Goal: Information Seeking & Learning: Learn about a topic

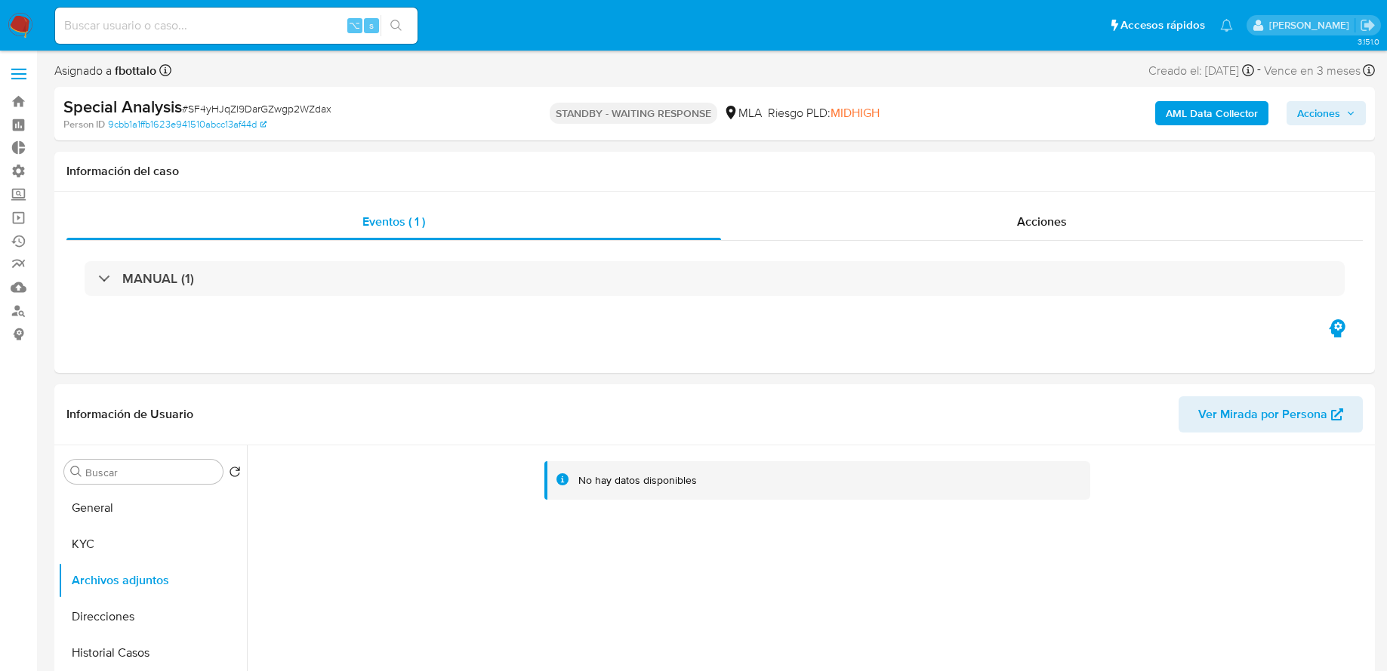
select select "10"
click at [18, 22] on img at bounding box center [21, 26] width 26 height 26
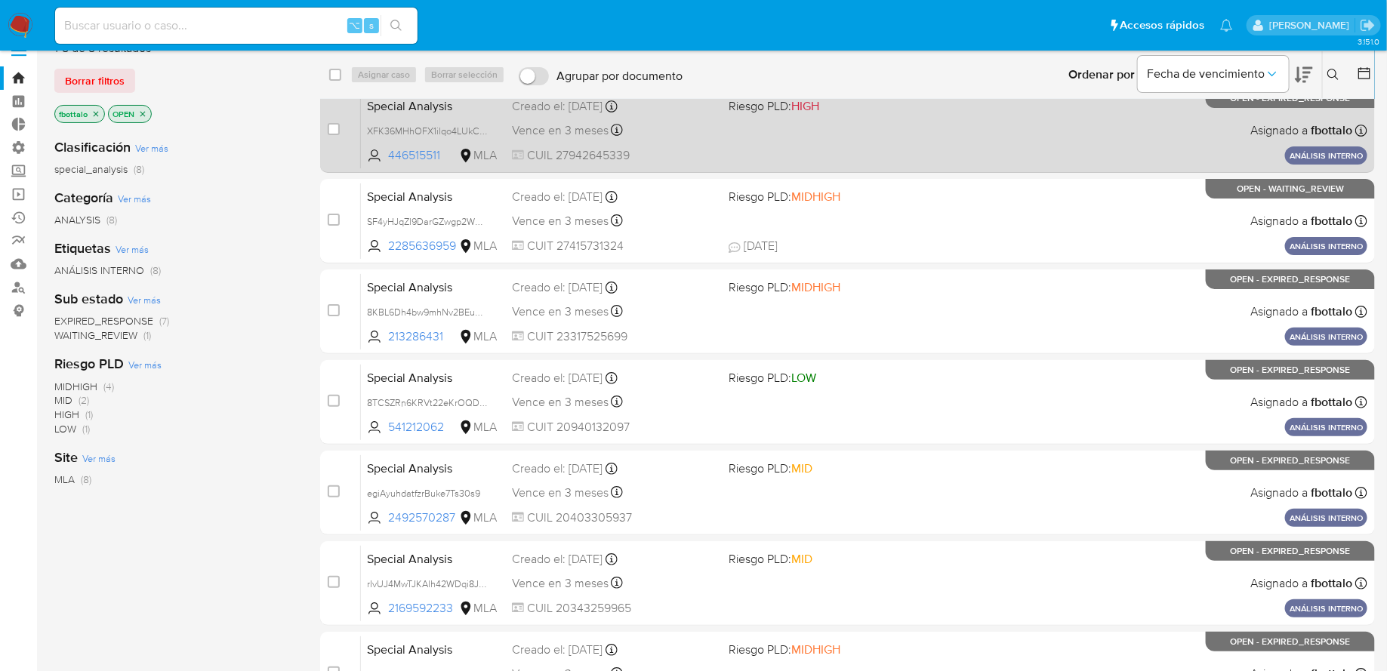
scroll to position [30, 0]
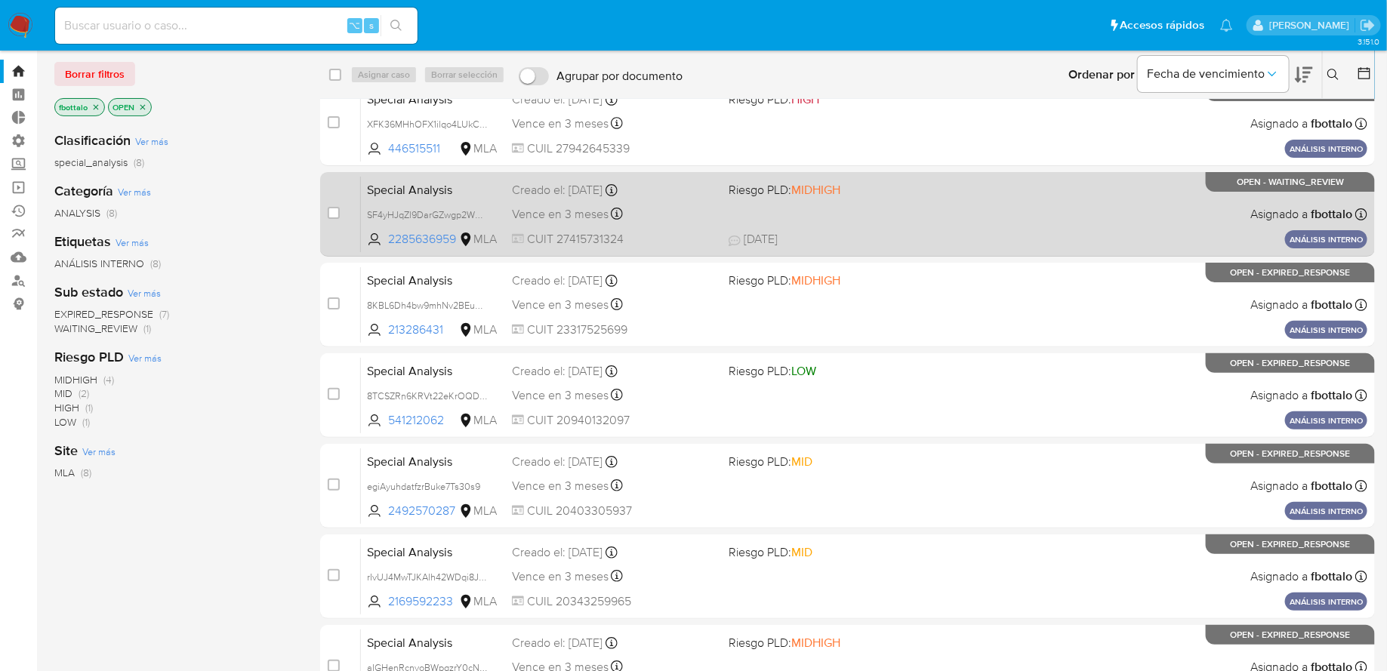
click at [782, 213] on div "Special Analysis SF4yHJqZl9DarGZwgp2WZdax 2285636959 MLA Riesgo PLD: MIDHIGH Cr…" at bounding box center [864, 214] width 1006 height 76
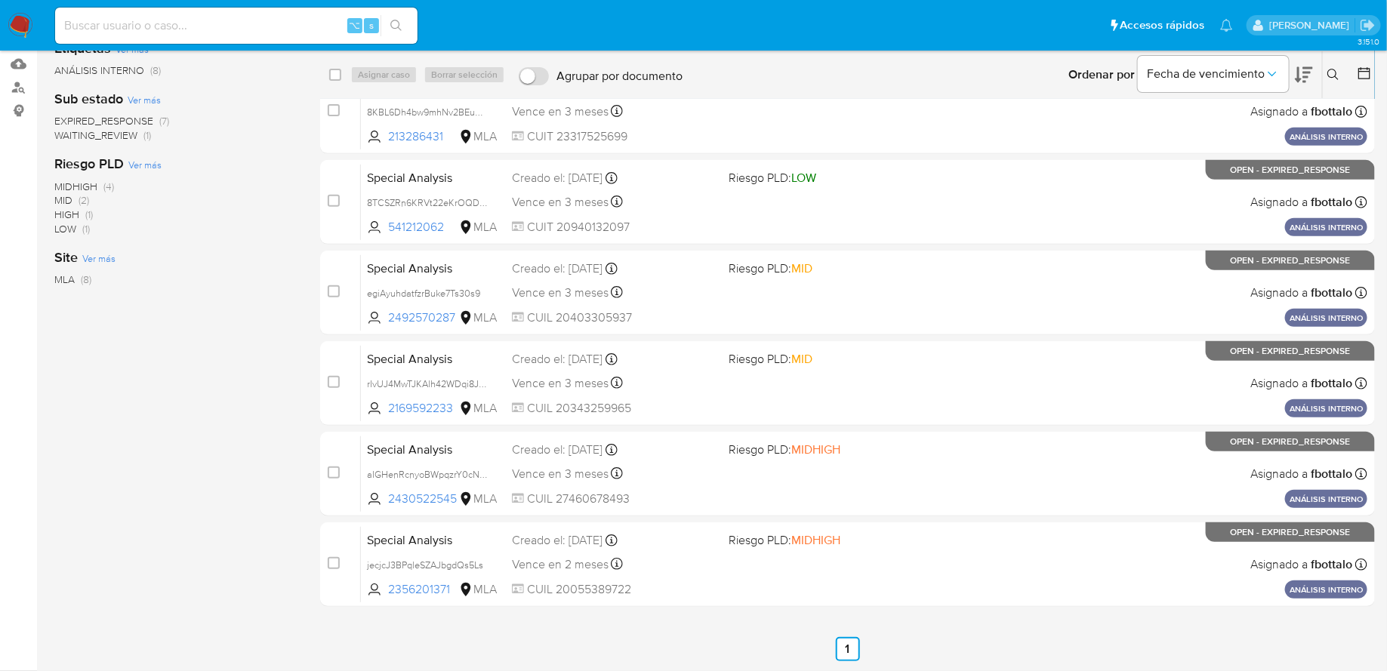
scroll to position [0, 0]
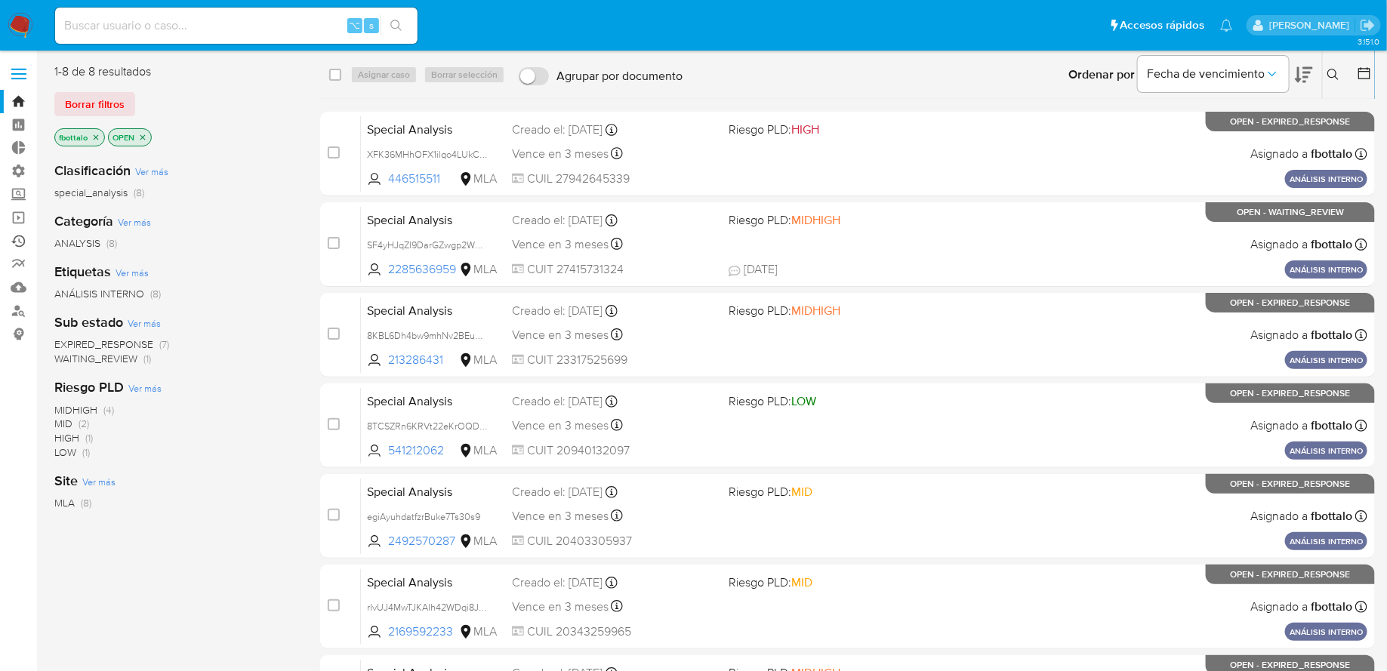
click at [21, 238] on link "Ejecuciones automáticas" at bounding box center [90, 241] width 180 height 23
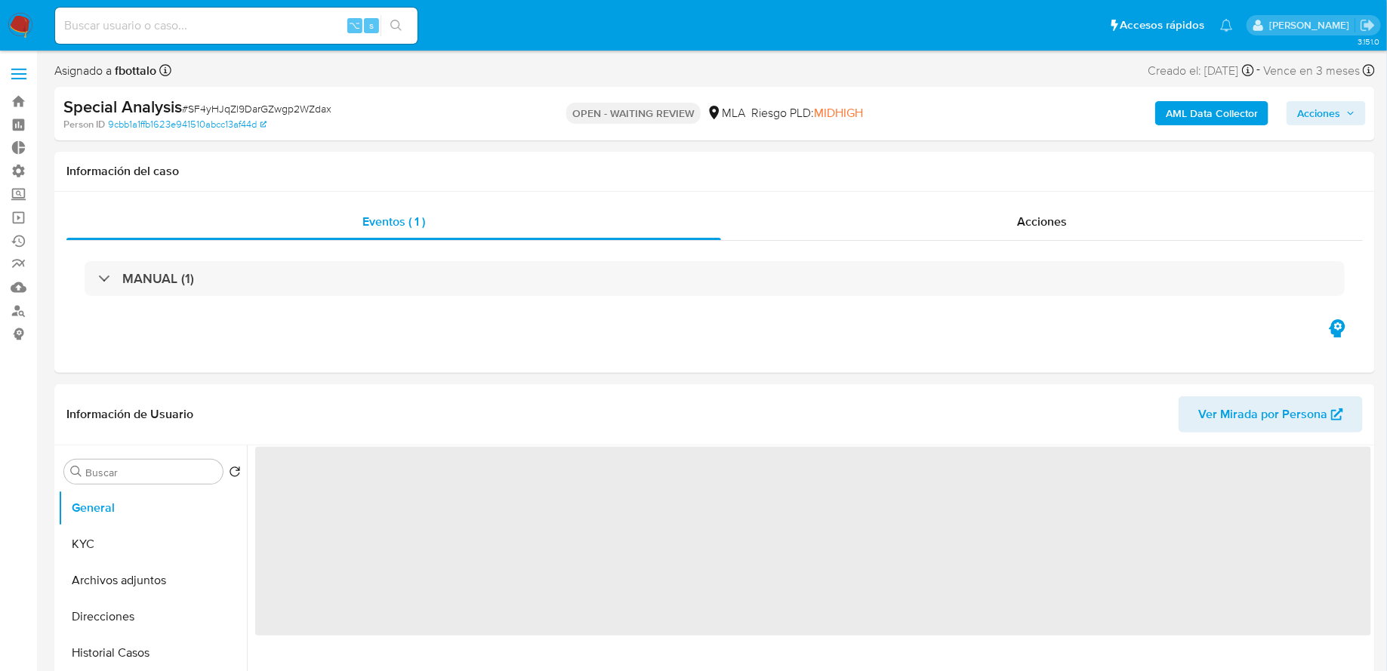
select select "10"
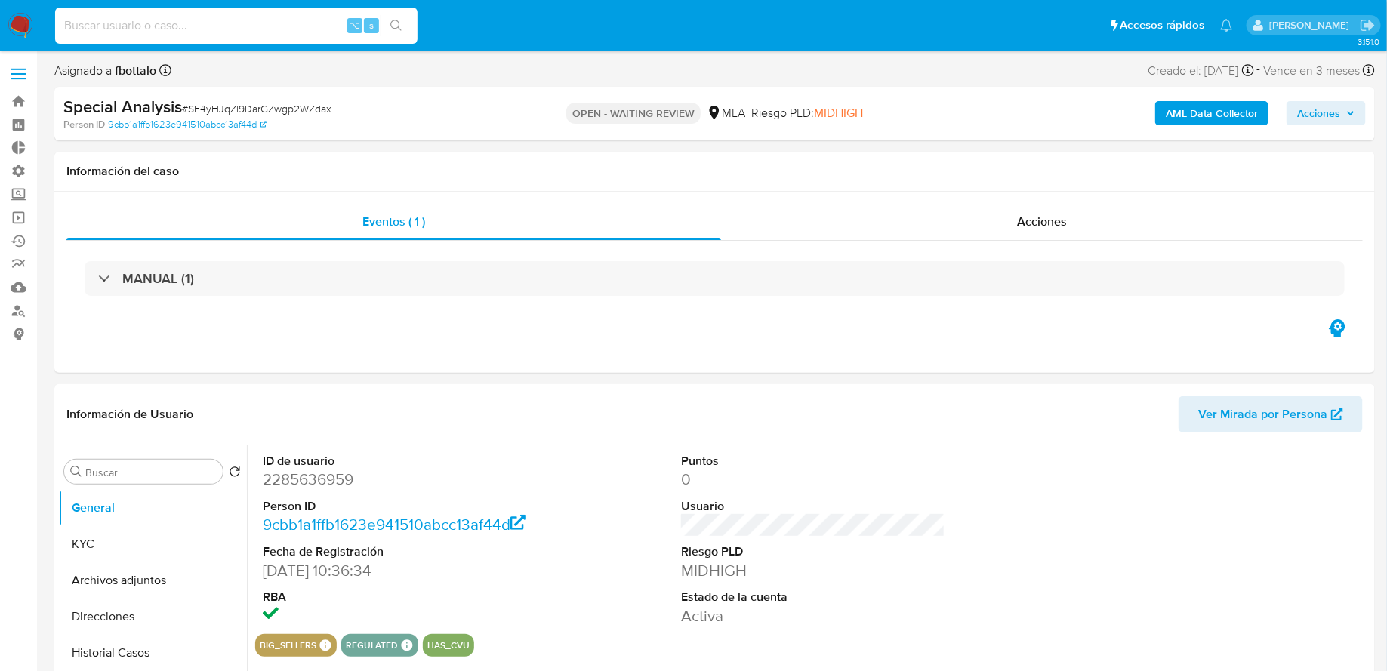
click at [277, 29] on input at bounding box center [236, 26] width 362 height 20
paste input "igCbkSqLzLnapwqJCfaORvRp"
type input "igCbkSqLzLnapwqJCfaORvRp"
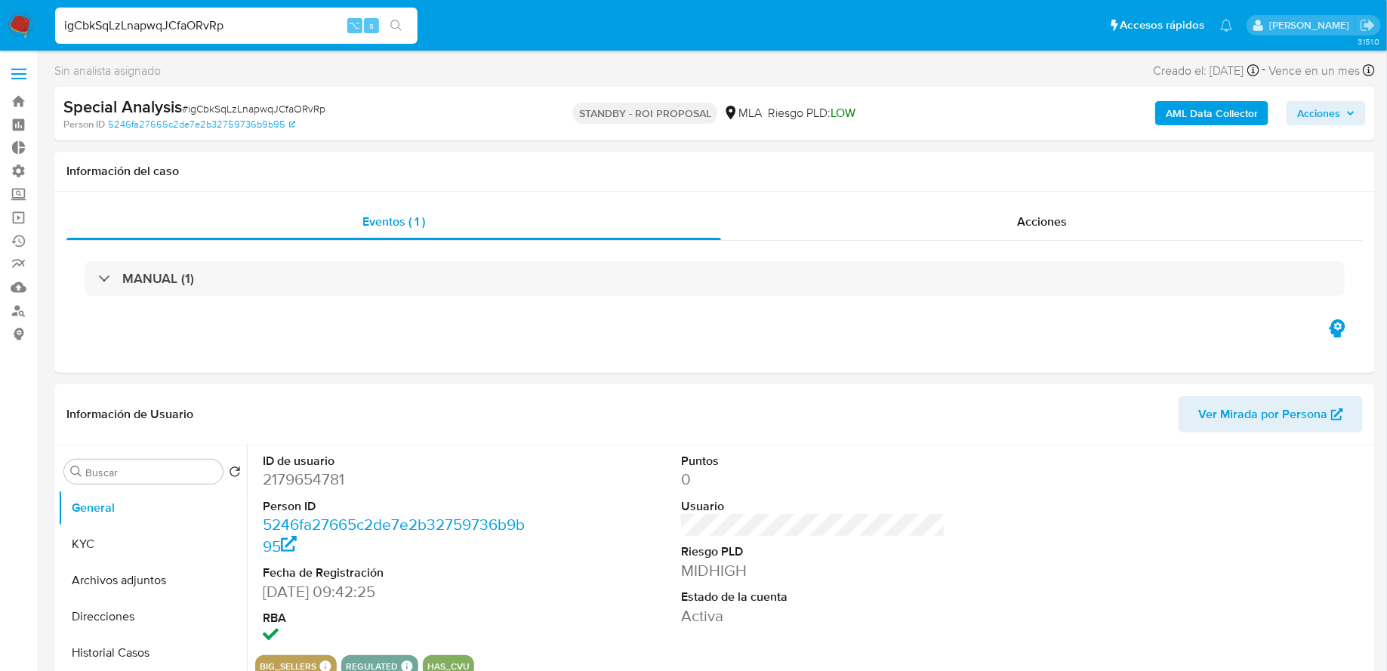
select select "10"
click at [830, 223] on div "Acciones" at bounding box center [1042, 222] width 642 height 36
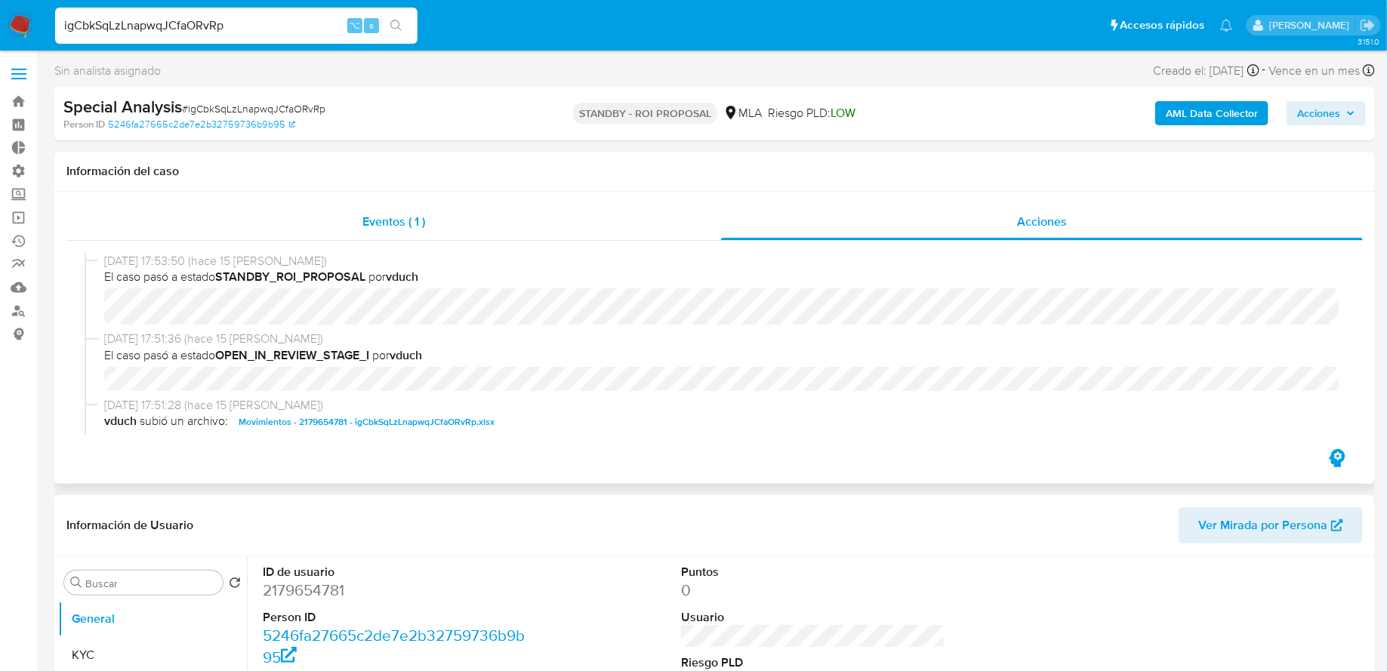
click at [556, 217] on div "Eventos ( 1 )" at bounding box center [393, 222] width 655 height 36
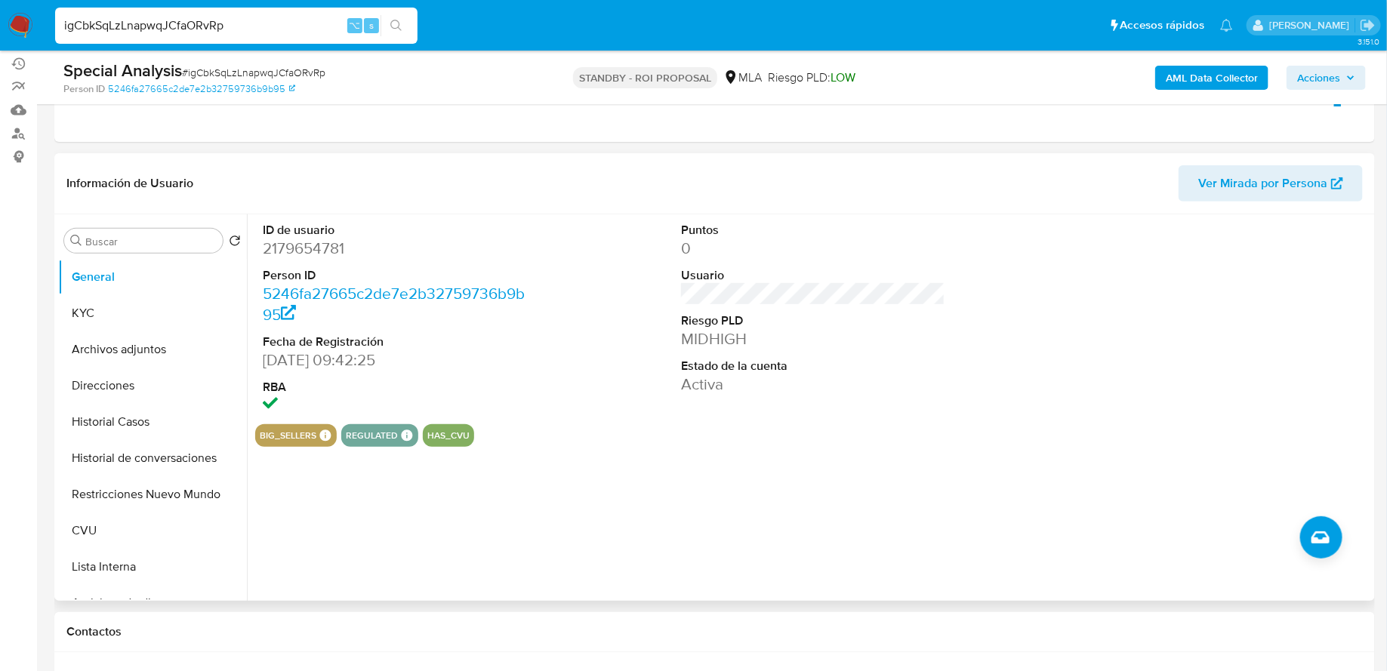
scroll to position [199, 0]
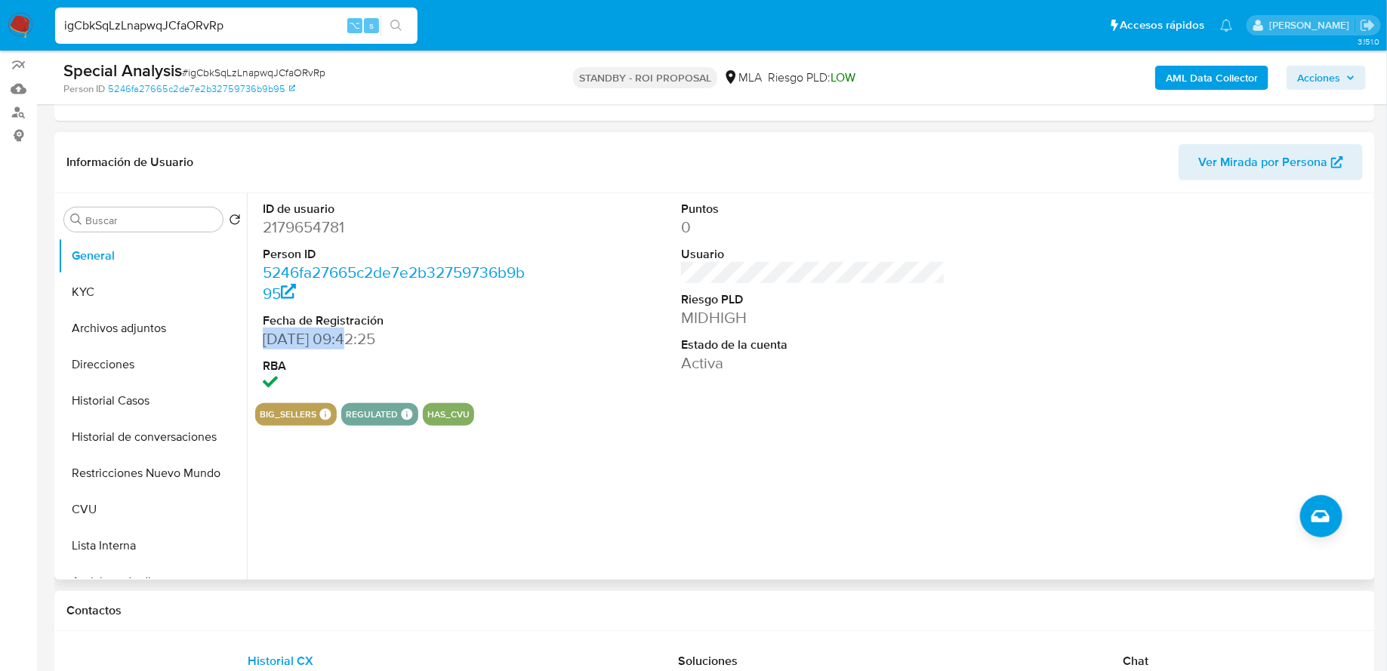
drag, startPoint x: 344, startPoint y: 334, endPoint x: 263, endPoint y: 340, distance: 81.1
click at [263, 340] on dd "27/12/2024 09:42:25" at bounding box center [395, 338] width 264 height 21
click at [378, 359] on dt "RBA" at bounding box center [395, 366] width 264 height 17
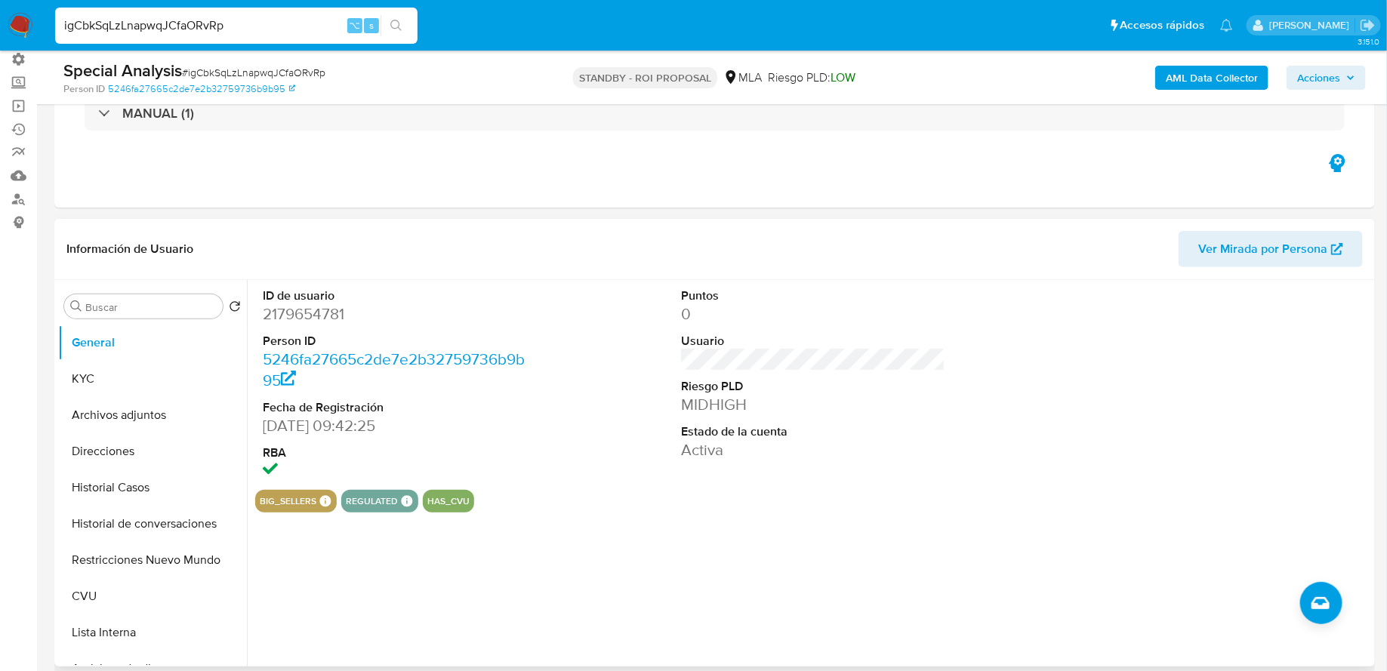
scroll to position [0, 0]
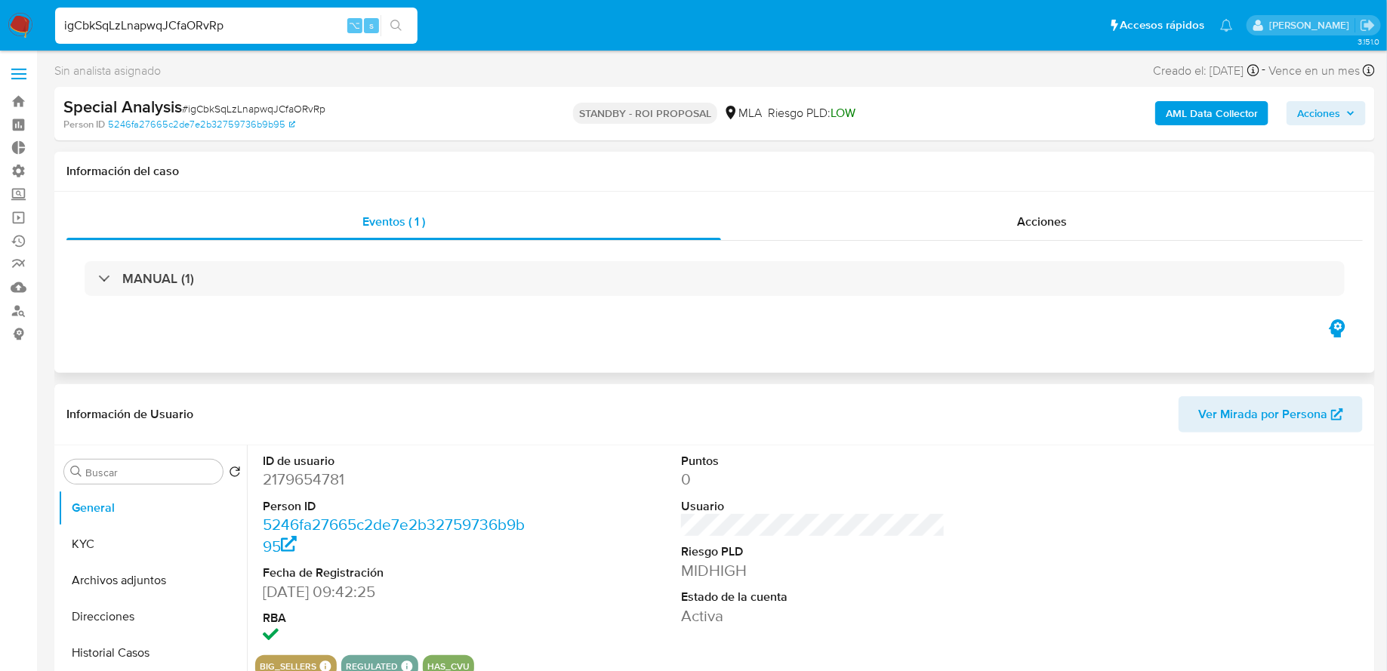
click at [820, 202] on div "Eventos ( 1 ) Acciones MANUAL (1)" at bounding box center [714, 282] width 1320 height 181
click at [810, 220] on div "Acciones" at bounding box center [1042, 222] width 642 height 36
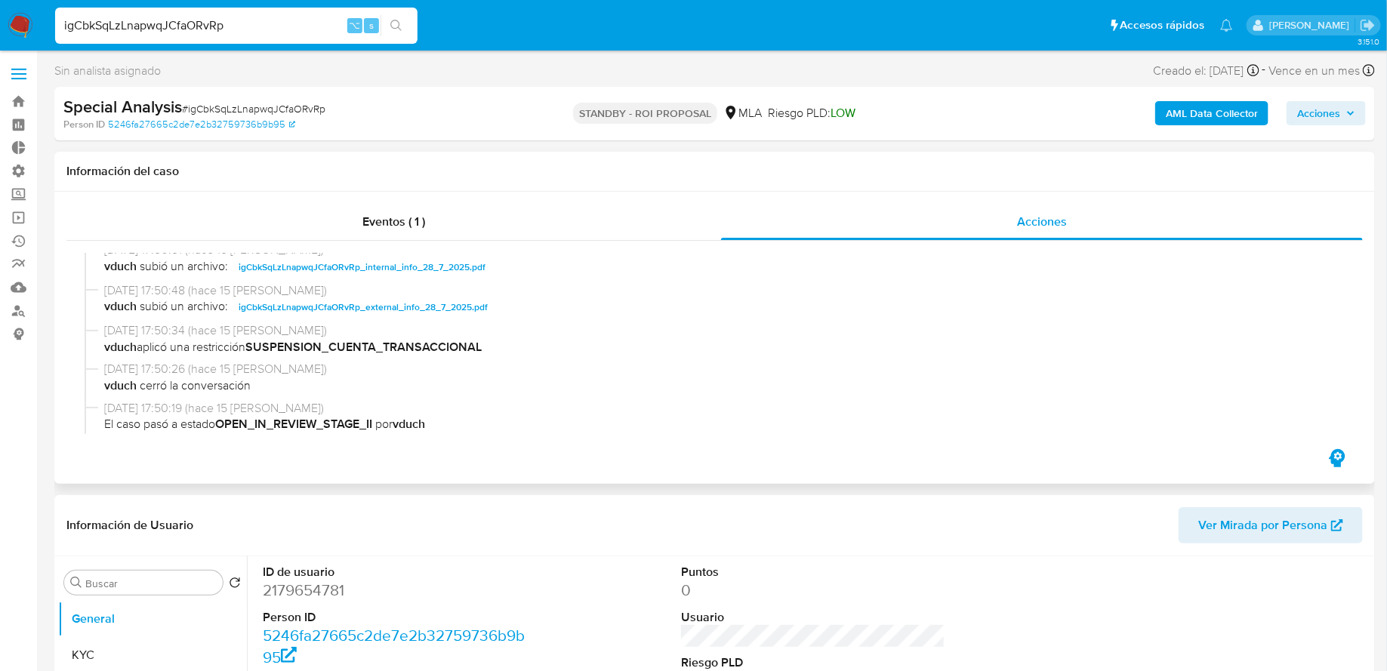
scroll to position [260, 0]
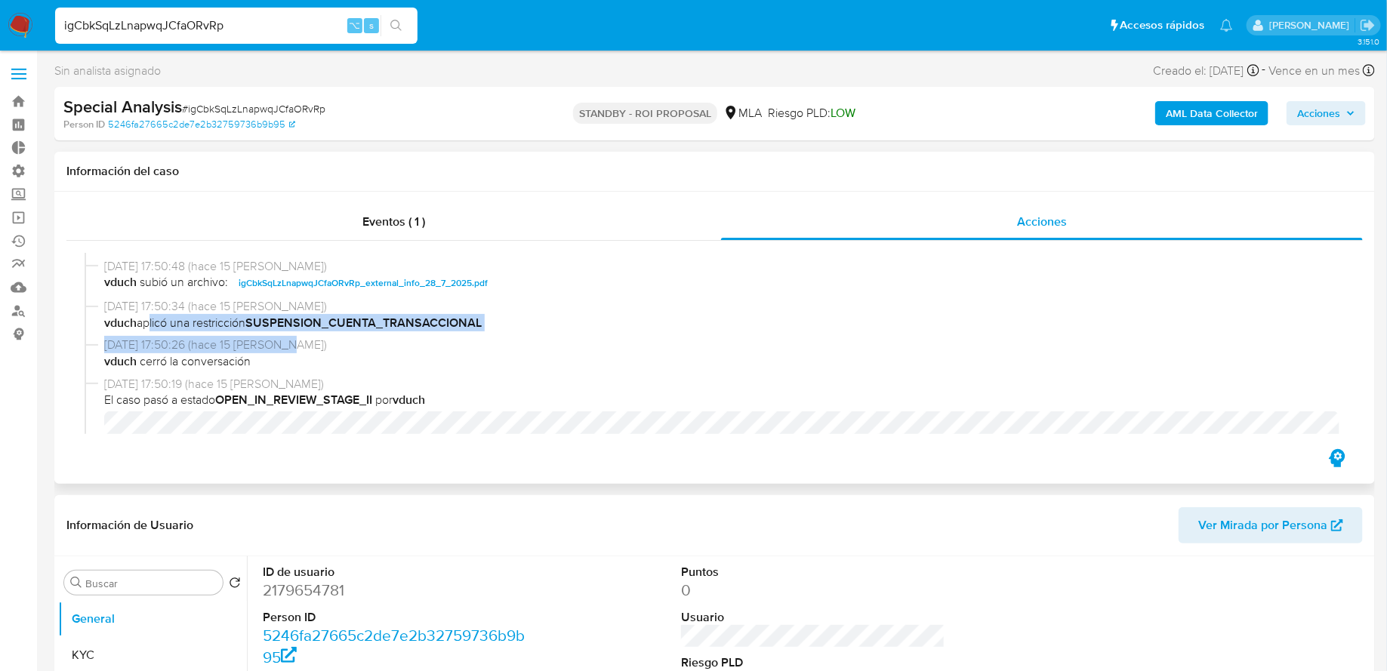
drag, startPoint x: 146, startPoint y: 316, endPoint x: 356, endPoint y: 341, distance: 211.4
click at [356, 341] on div "28/07/2025 17:53:50 (hace 15 días) El caso pasó a estado STANDBY_ROI_PROPOSAL p…" at bounding box center [715, 343] width 1260 height 181
click at [356, 341] on span "28/07/2025 17:50:26 (hace 15 días)" at bounding box center [721, 345] width 1234 height 17
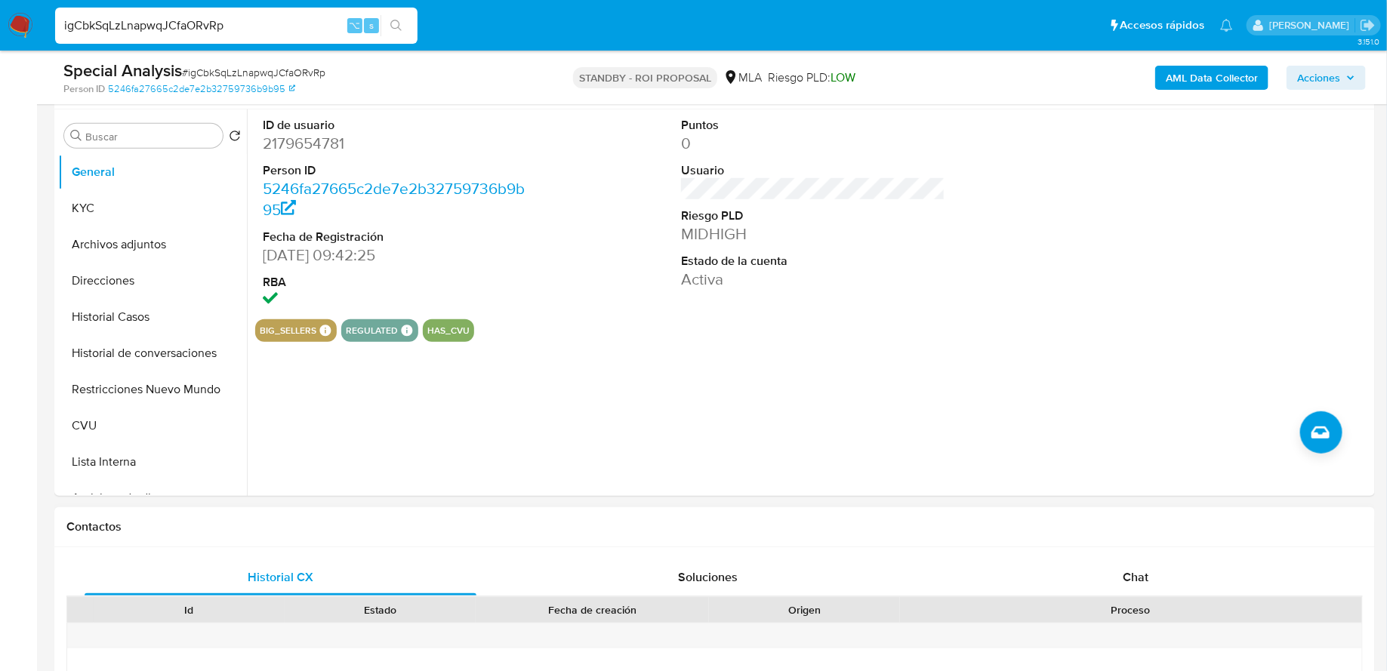
scroll to position [359, 0]
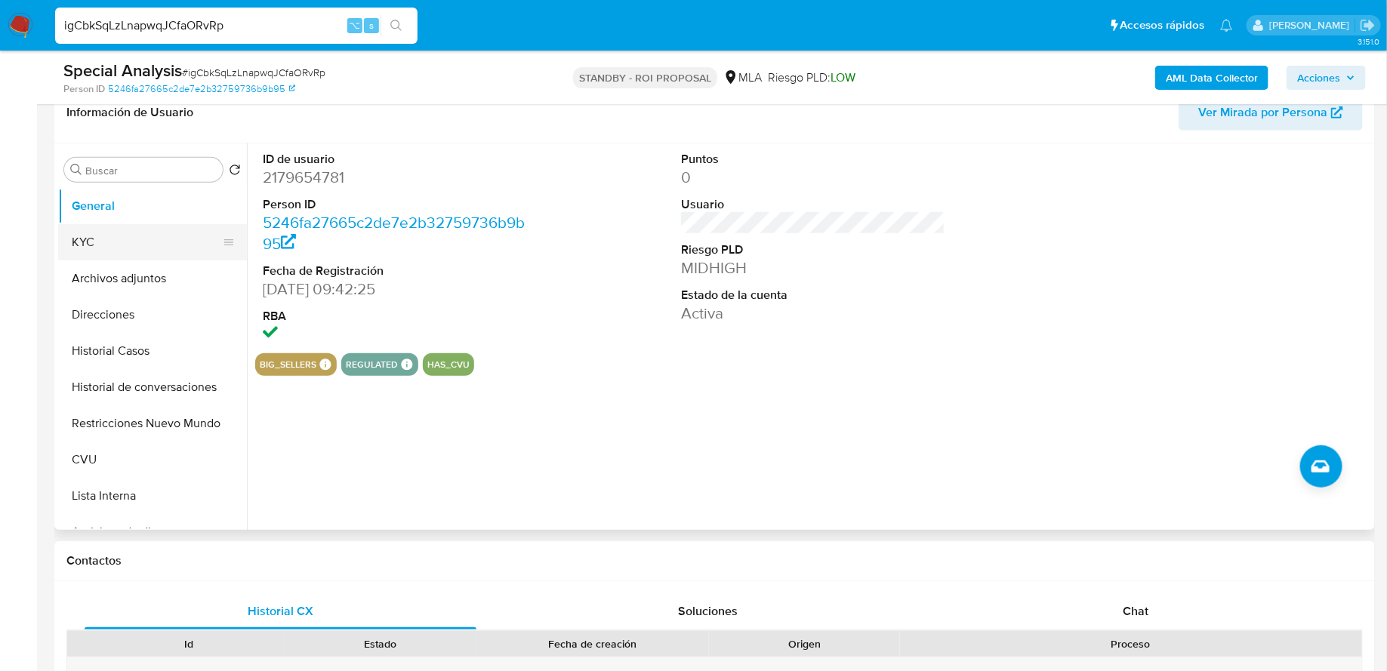
click at [134, 244] on button "KYC" at bounding box center [146, 242] width 177 height 36
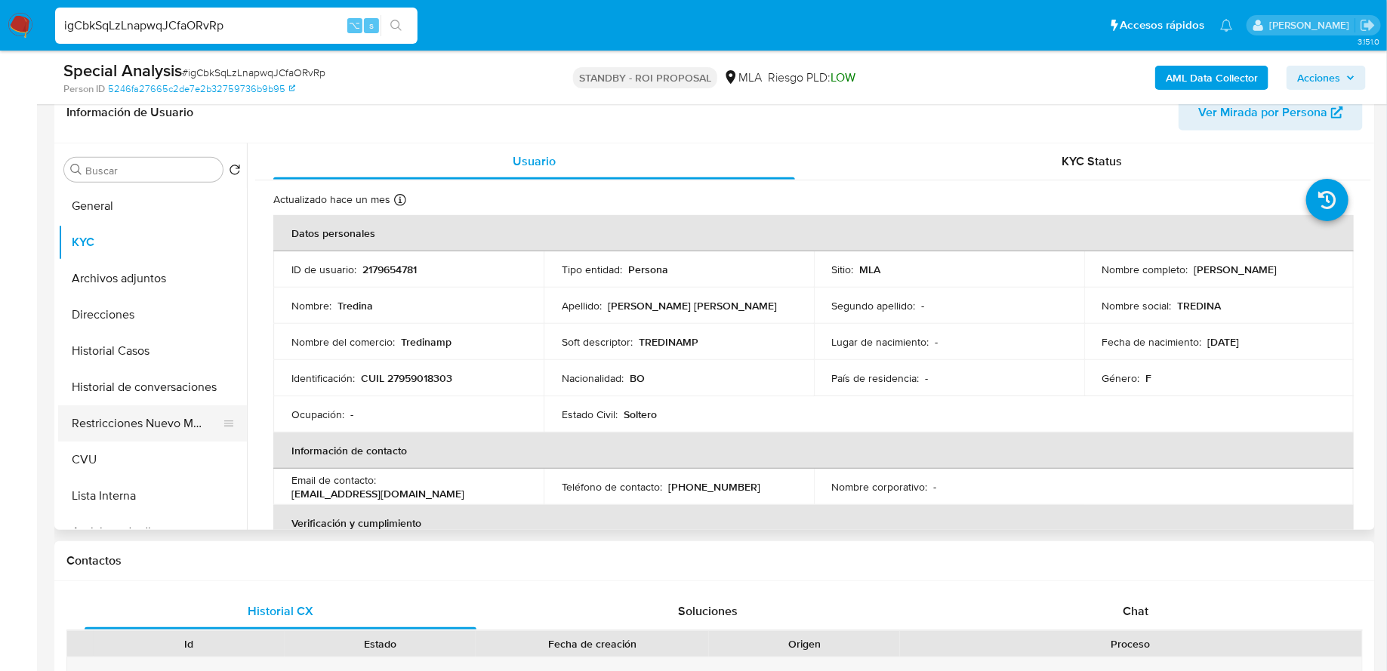
click at [148, 424] on button "Restricciones Nuevo Mundo" at bounding box center [146, 423] width 177 height 36
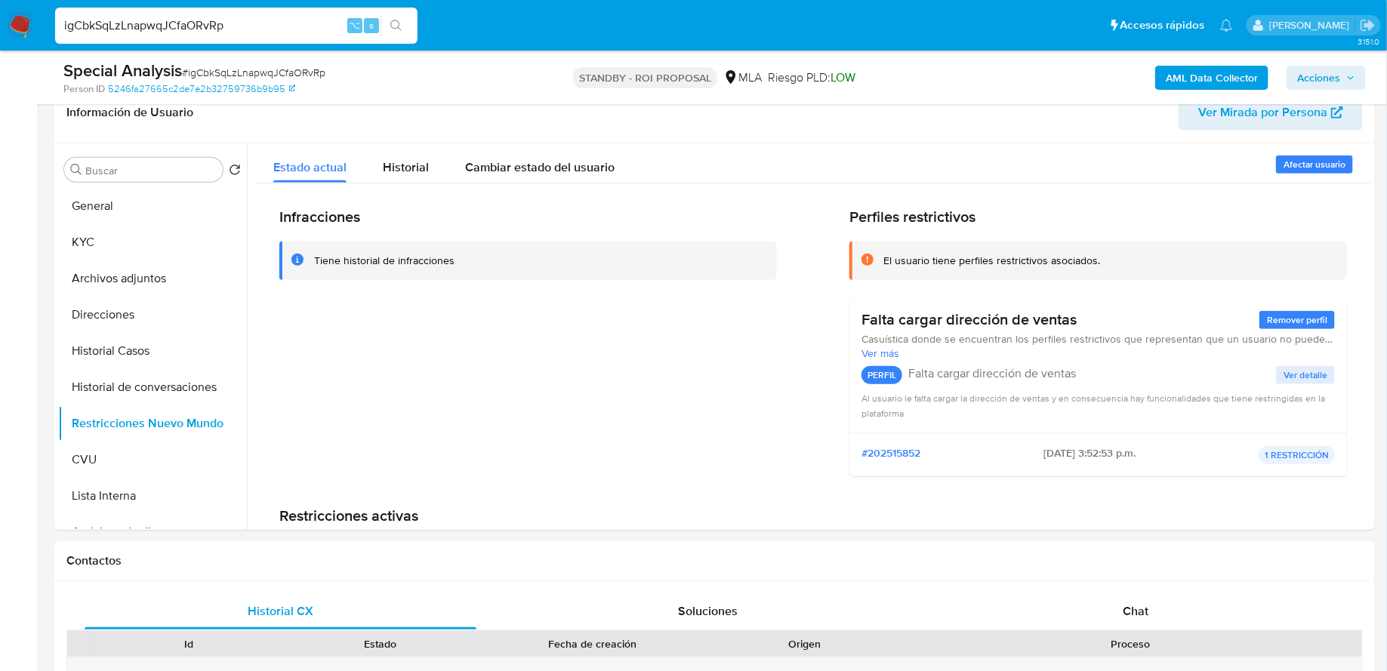
drag, startPoint x: 599, startPoint y: 70, endPoint x: 650, endPoint y: 70, distance: 50.6
click at [620, 70] on p "STANDBY - ROI PROPOSAL" at bounding box center [645, 77] width 144 height 21
click at [696, 67] on p "STANDBY - ROI PROPOSAL" at bounding box center [645, 77] width 144 height 21
drag, startPoint x: 696, startPoint y: 82, endPoint x: 568, endPoint y: 82, distance: 128.3
click at [568, 82] on div "STANDBY - ROI PROPOSAL MLA Riesgo PLD: LOW" at bounding box center [715, 77] width 430 height 35
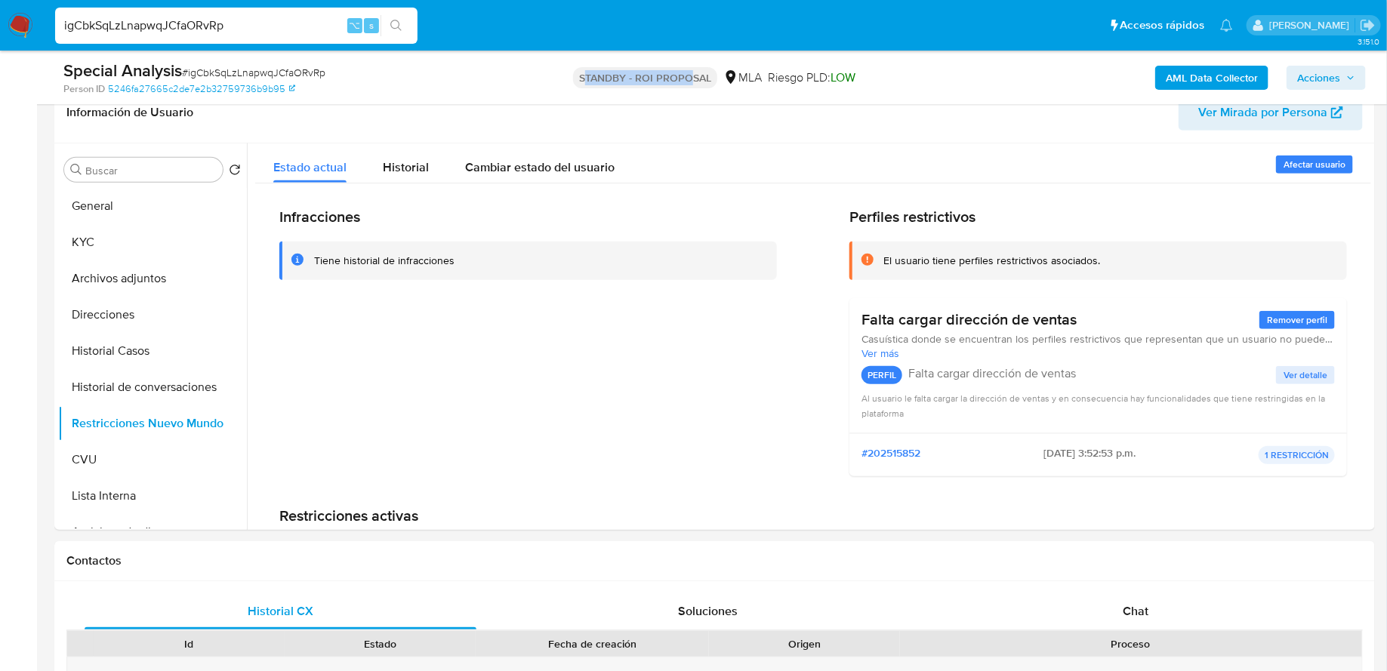
drag, startPoint x: 585, startPoint y: 79, endPoint x: 690, endPoint y: 71, distance: 105.3
click at [690, 71] on p "STANDBY - ROI PROPOSAL" at bounding box center [645, 77] width 144 height 21
click at [689, 71] on p "STANDBY - ROI PROPOSAL" at bounding box center [645, 77] width 144 height 21
click at [141, 485] on button "Lista Interna" at bounding box center [146, 496] width 177 height 36
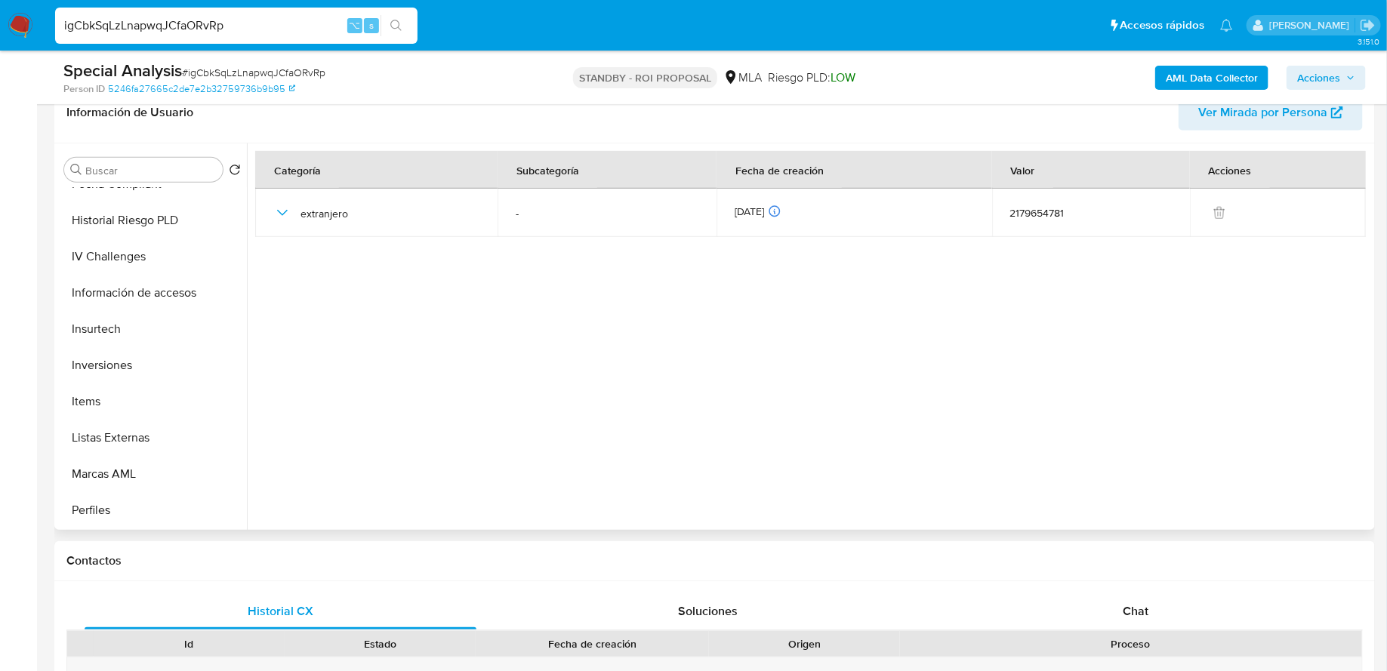
scroll to position [673, 0]
click at [128, 446] on button "Marcas AML" at bounding box center [146, 439] width 177 height 36
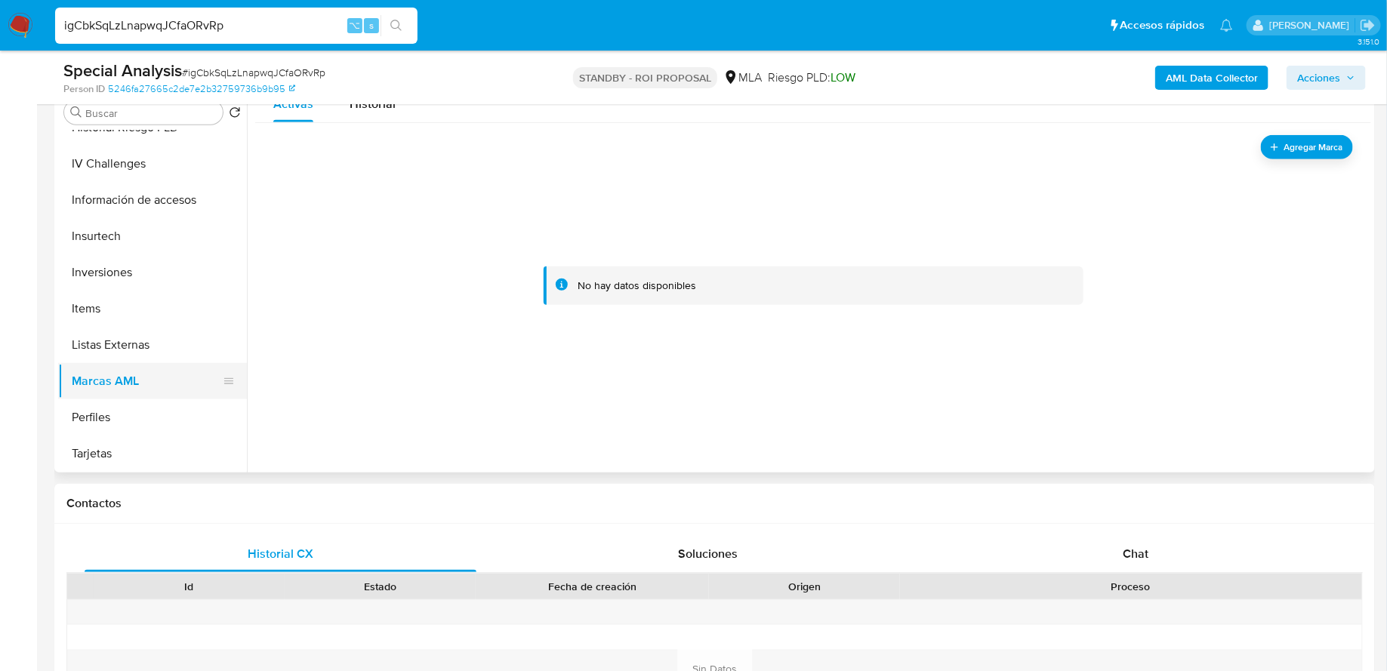
scroll to position [425, 0]
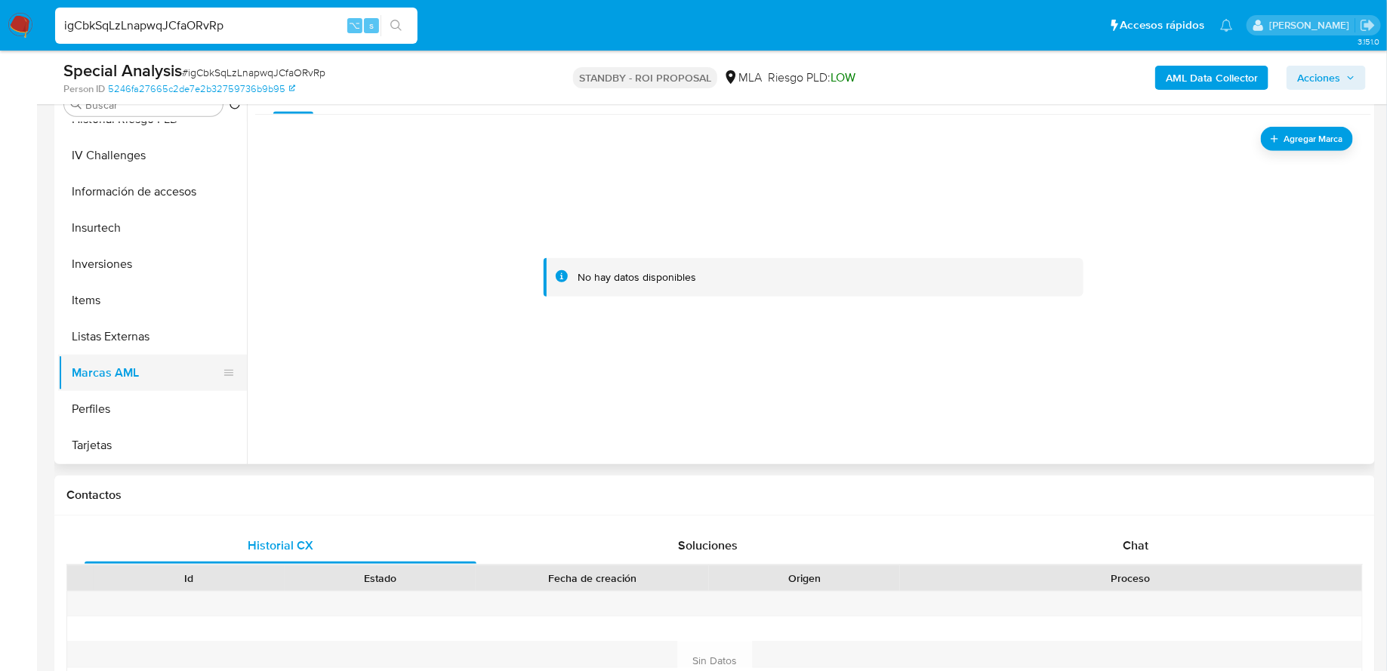
click at [134, 358] on button "Marcas AML" at bounding box center [146, 373] width 177 height 36
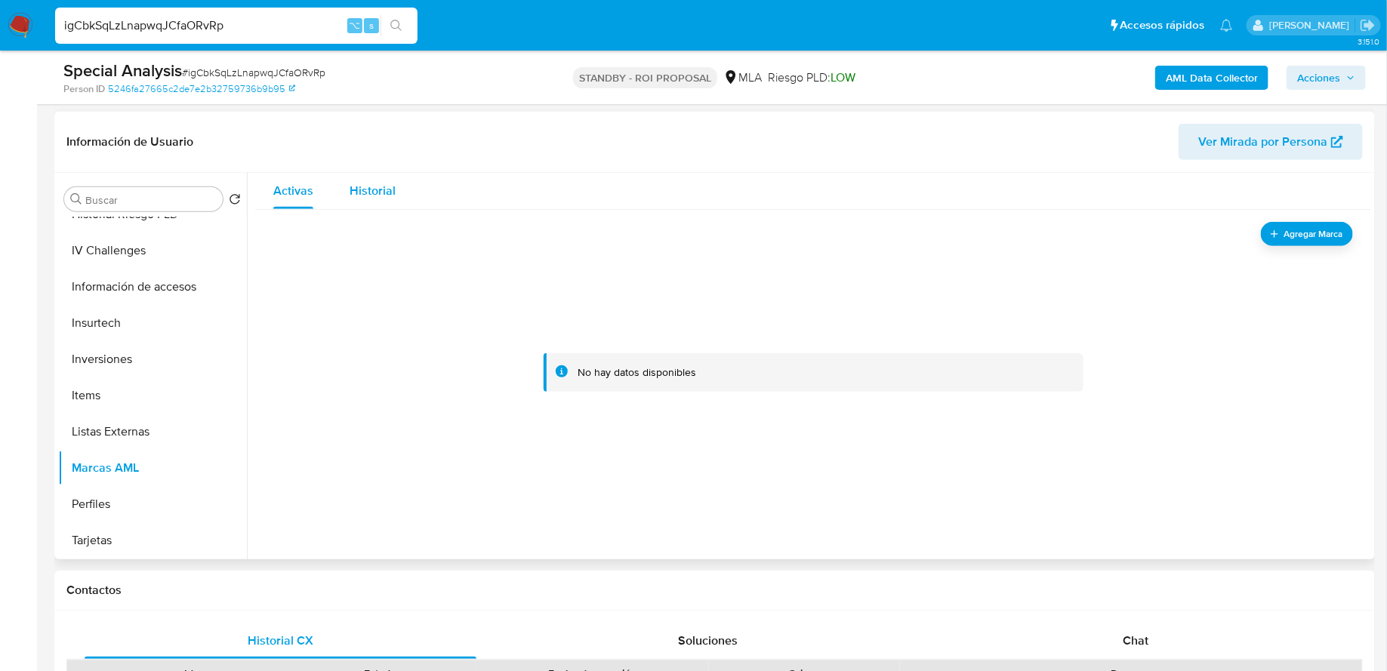
click at [381, 178] on div "Historial" at bounding box center [373, 191] width 46 height 36
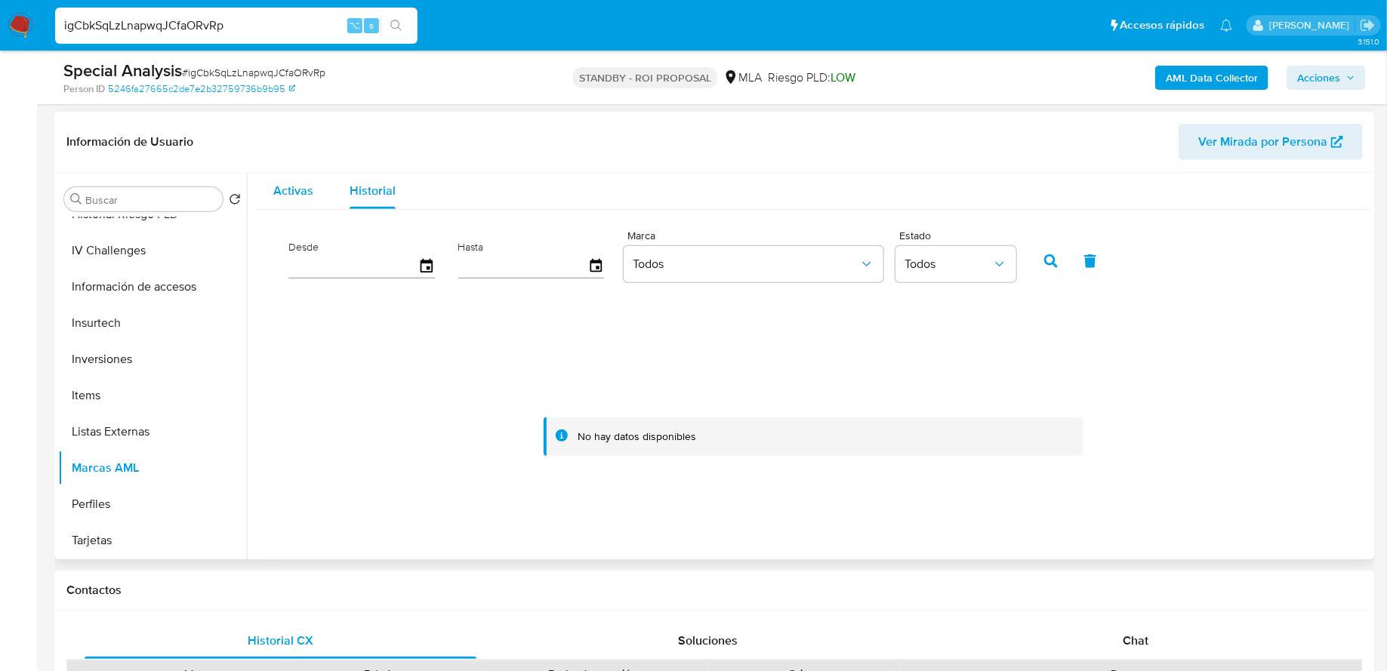
click at [301, 196] on span "Activas" at bounding box center [293, 190] width 40 height 17
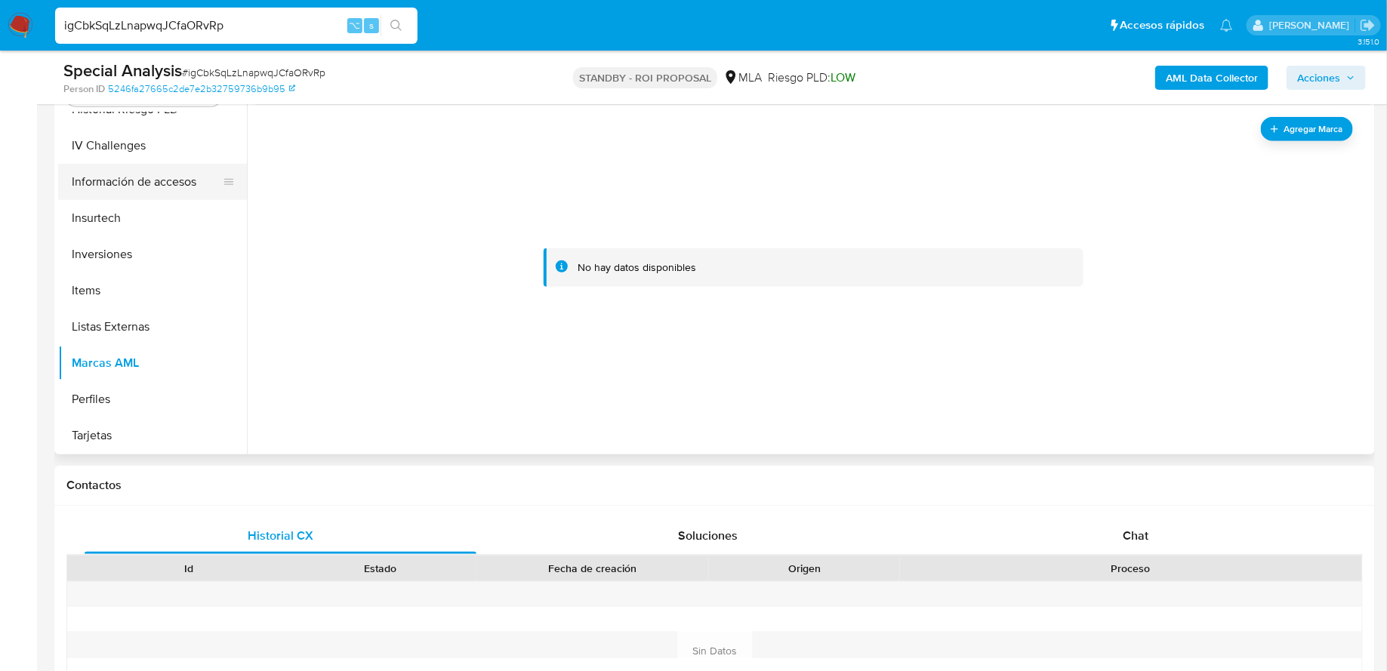
scroll to position [0, 0]
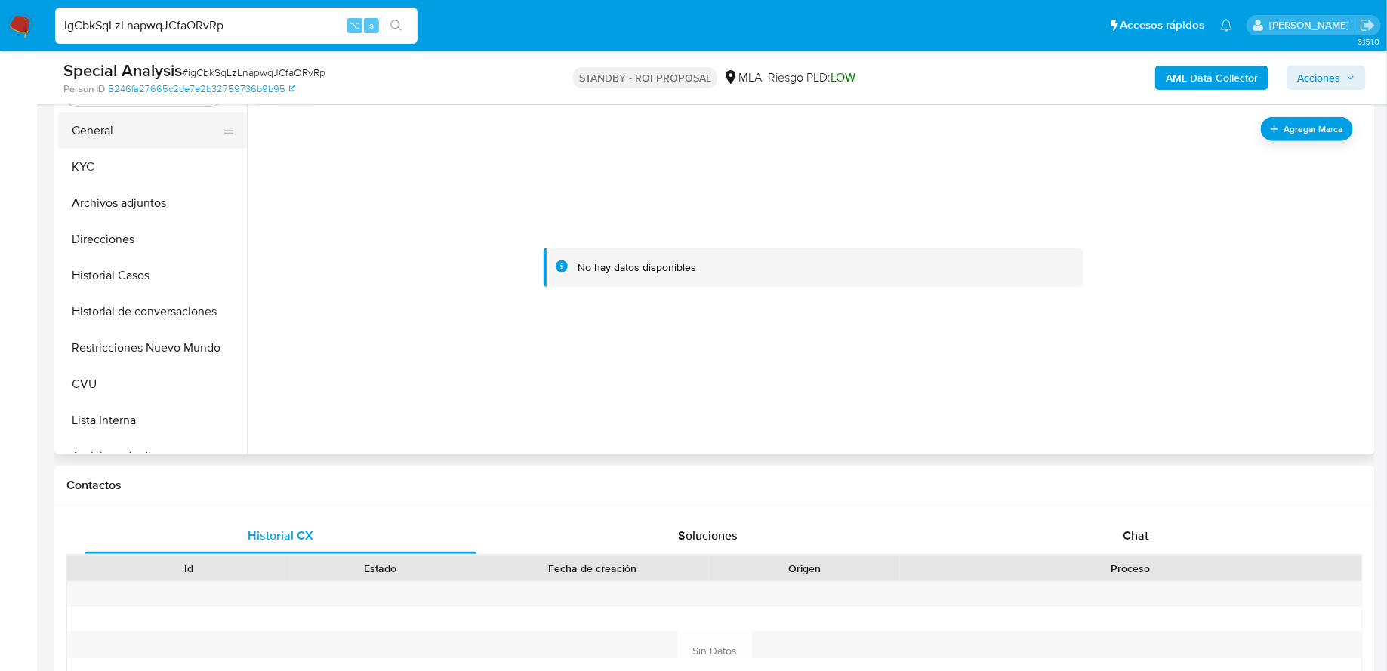
click at [131, 130] on button "General" at bounding box center [146, 130] width 177 height 36
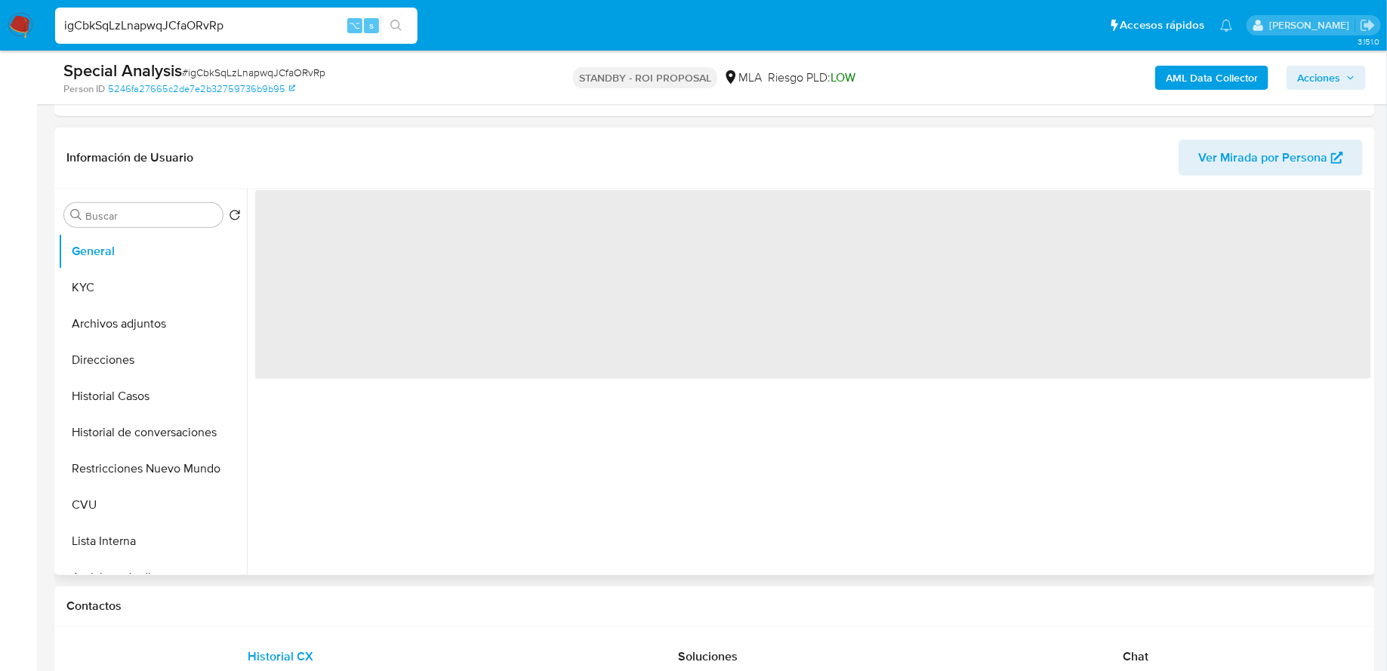
scroll to position [313, 0]
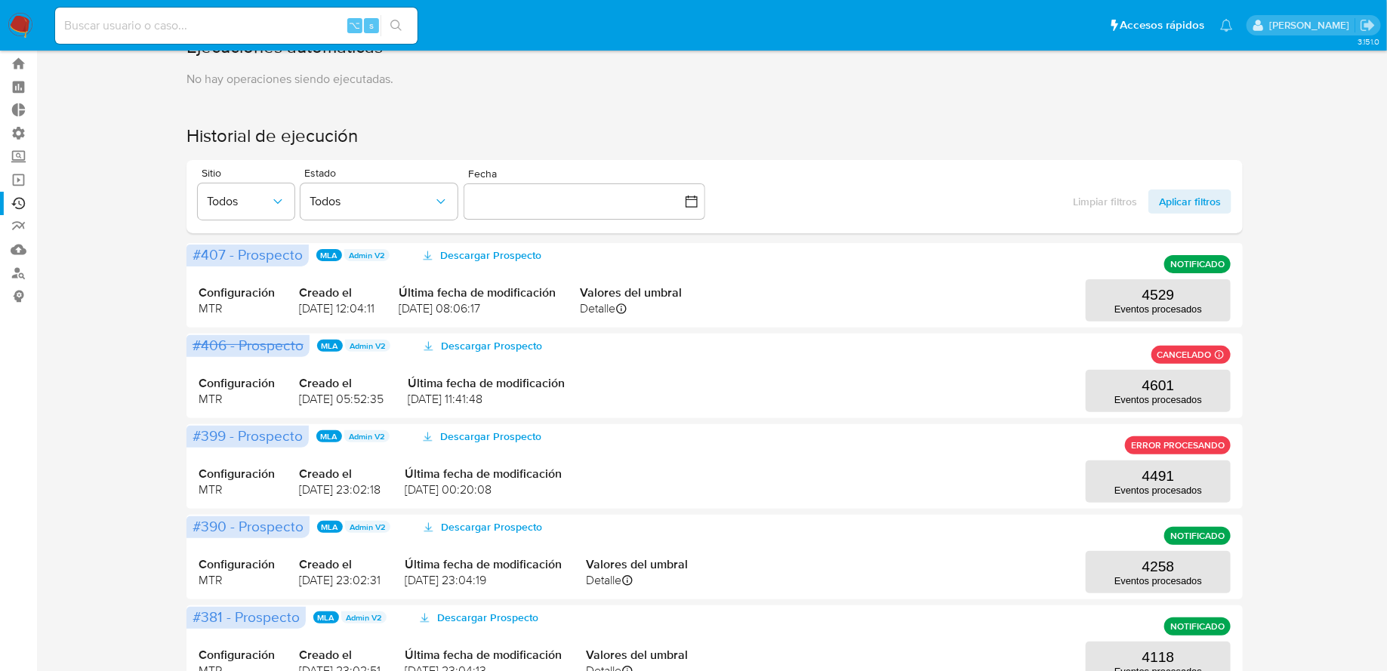
scroll to position [42, 0]
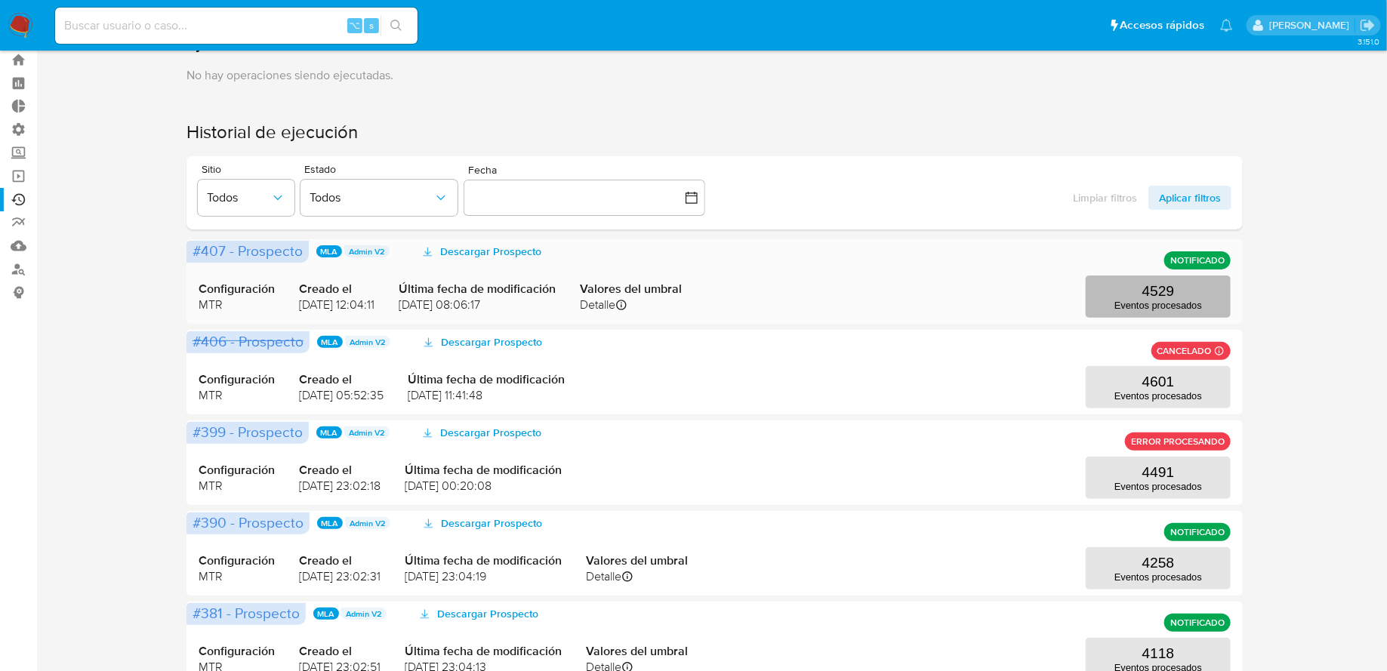
click at [1138, 297] on button "4529 Eventos procesados" at bounding box center [1158, 297] width 145 height 42
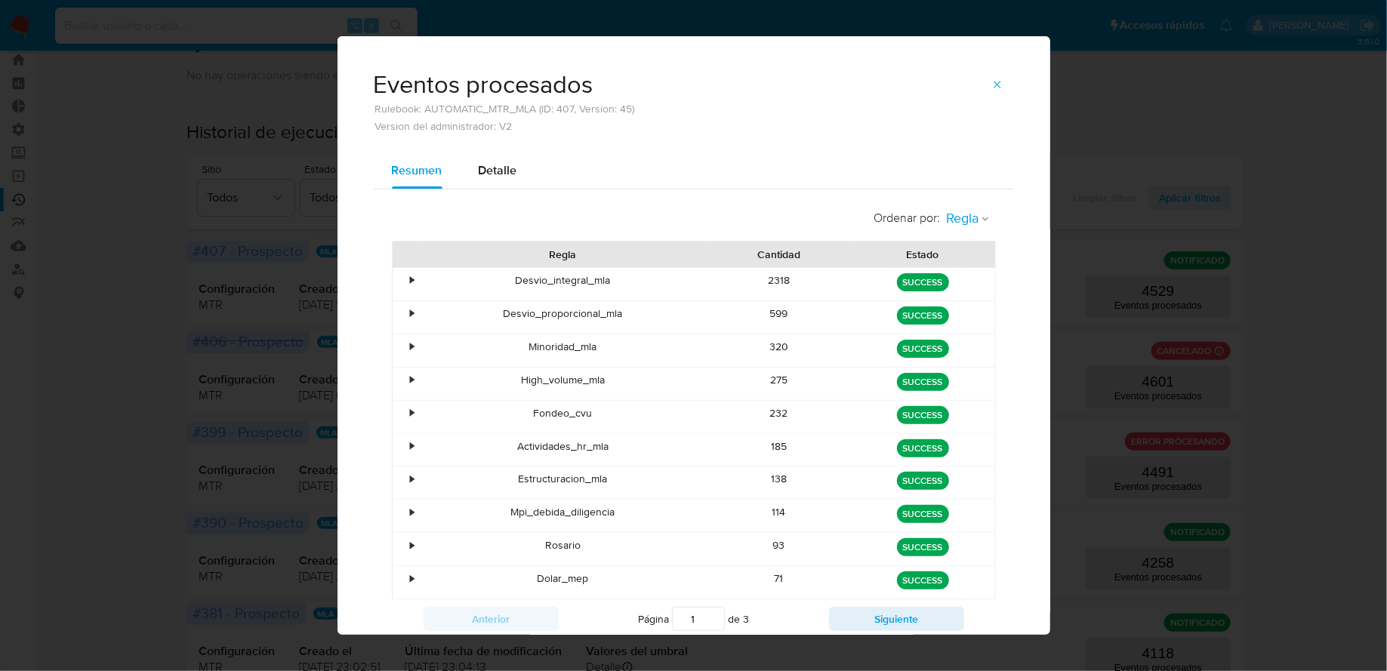
click at [968, 215] on span "Regla" at bounding box center [963, 218] width 32 height 17
click at [942, 248] on li "Estado" at bounding box center [968, 251] width 69 height 36
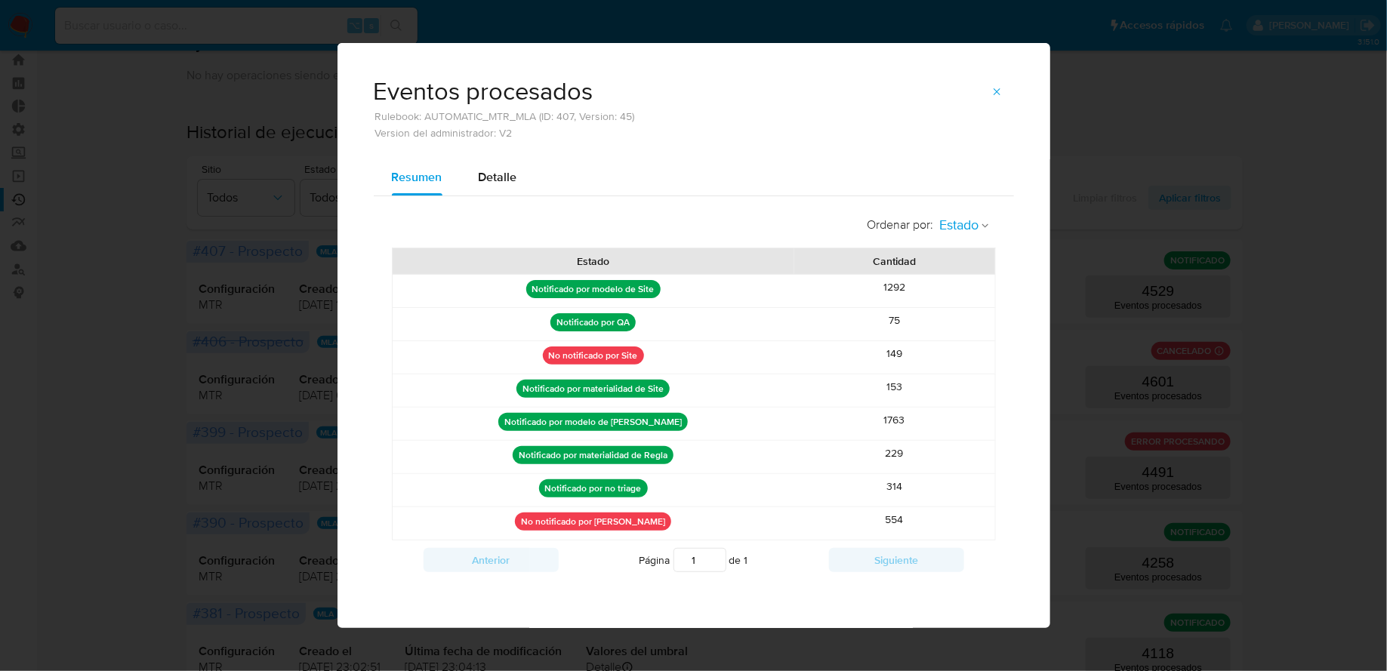
click at [955, 233] on span "Estado" at bounding box center [959, 225] width 39 height 17
click at [949, 240] on div "Regla" at bounding box center [957, 222] width 37 height 36
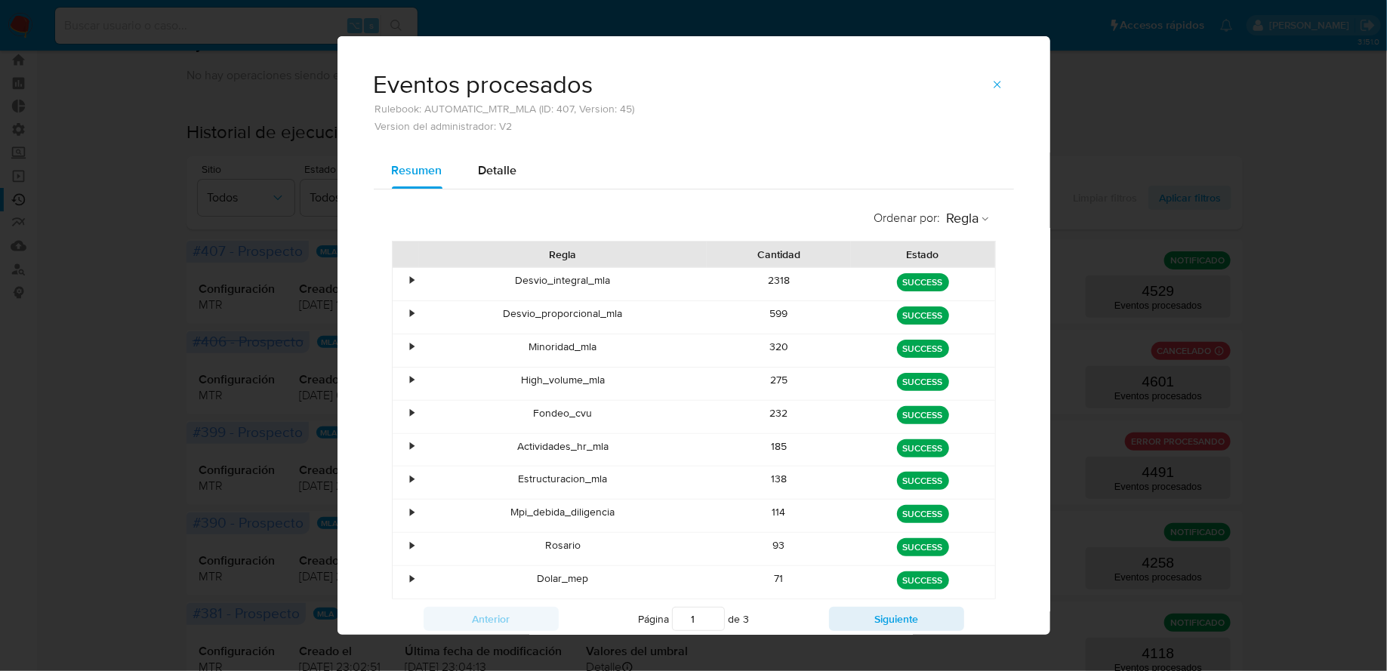
click at [411, 312] on div "•" at bounding box center [413, 314] width 4 height 14
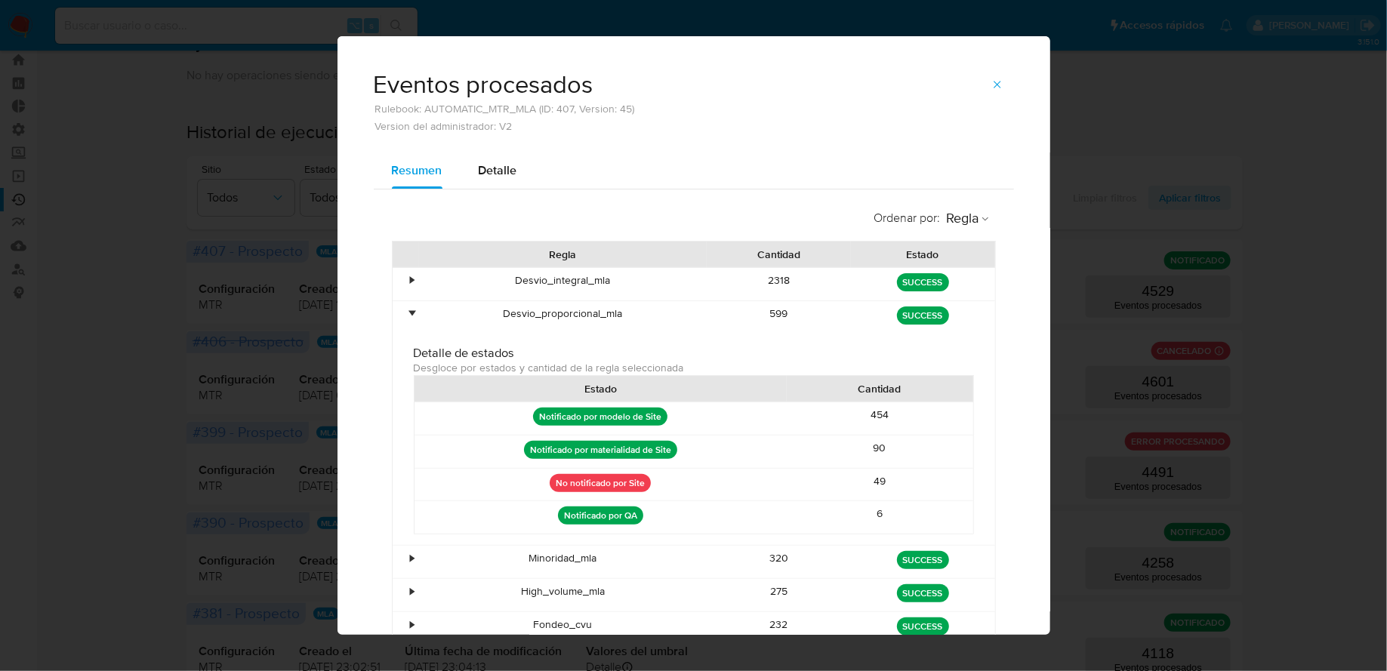
click at [411, 312] on div "•" at bounding box center [413, 314] width 4 height 14
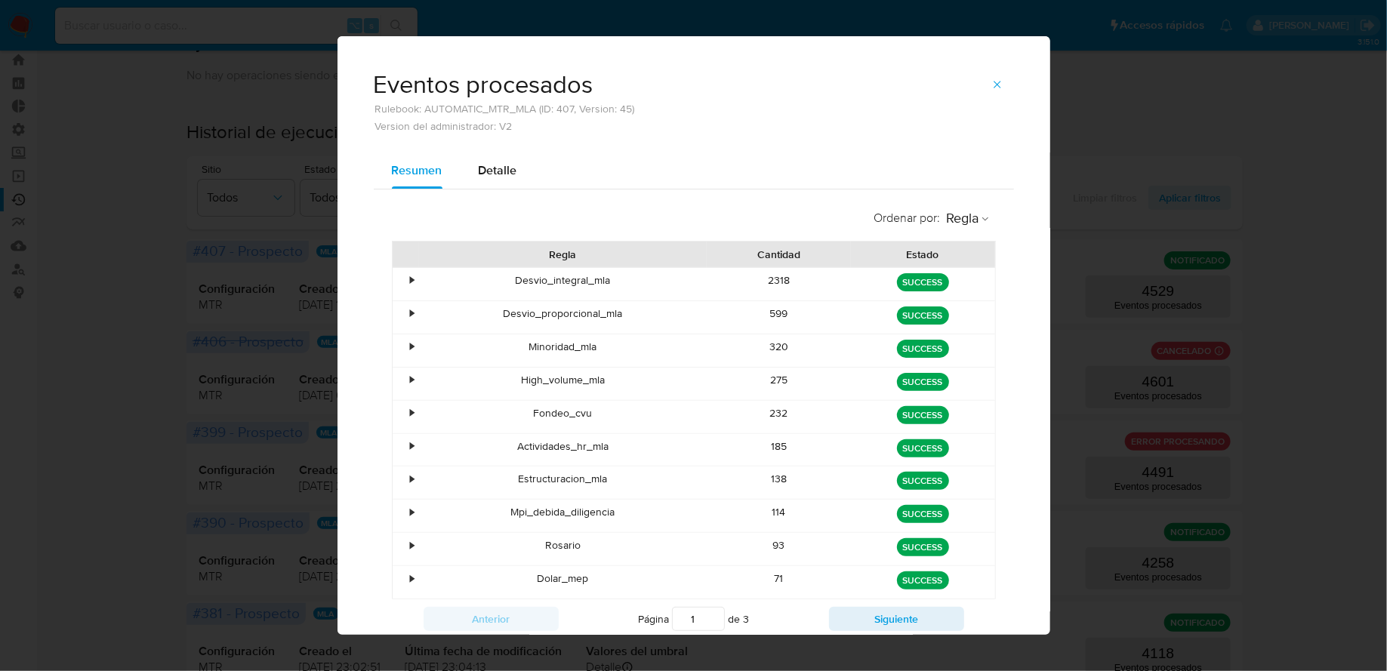
click at [411, 273] on div "•" at bounding box center [413, 280] width 4 height 14
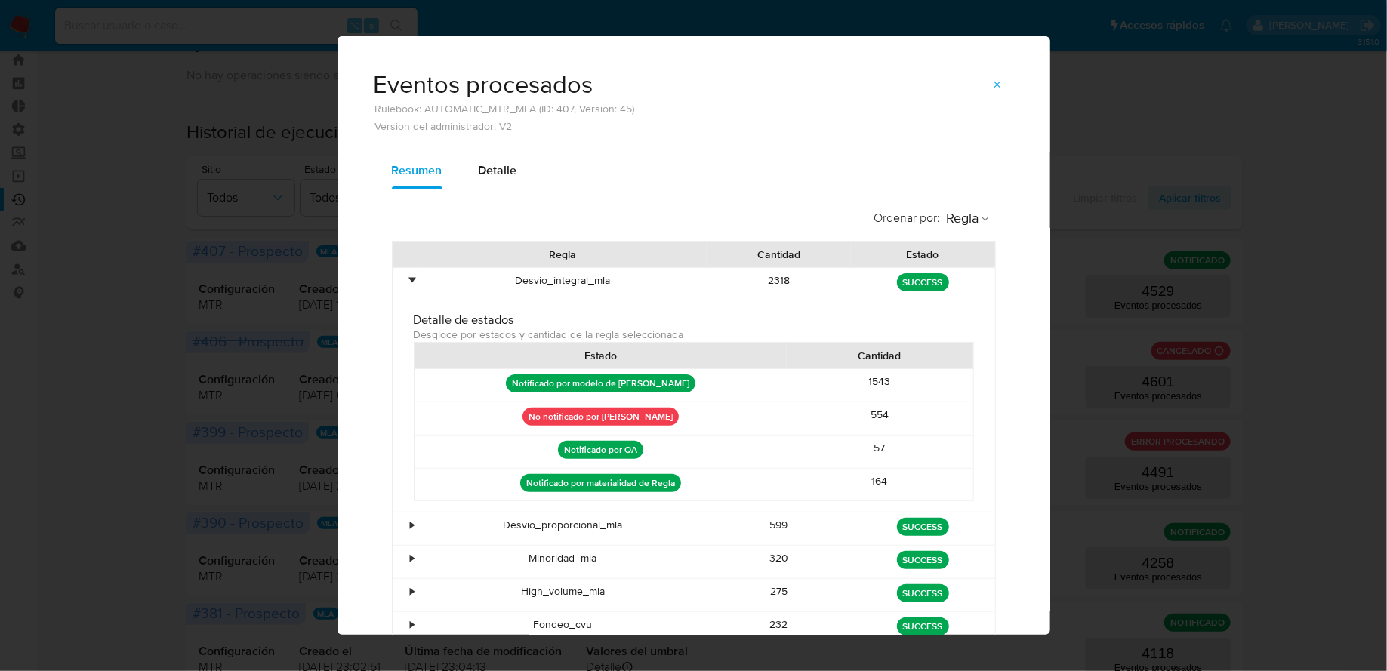
click at [411, 273] on div "•" at bounding box center [413, 280] width 4 height 14
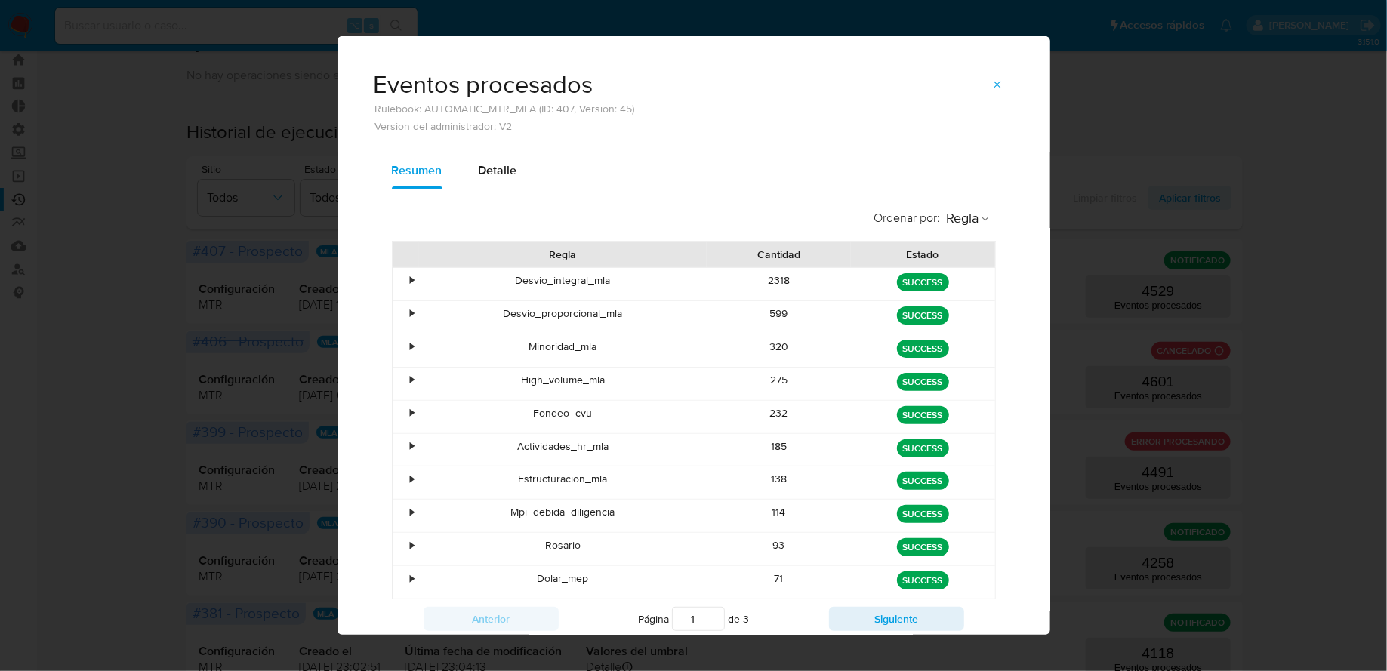
click at [411, 341] on div "•" at bounding box center [413, 347] width 4 height 14
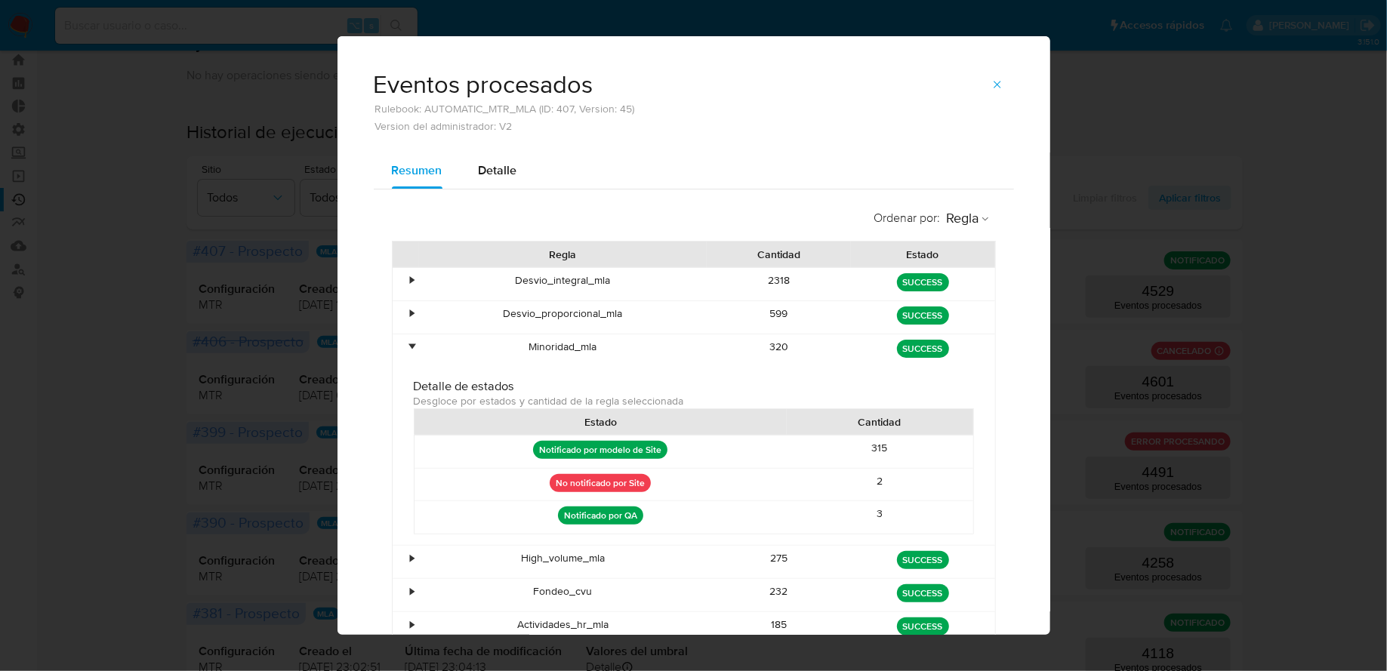
click at [409, 340] on div "•" at bounding box center [406, 350] width 26 height 32
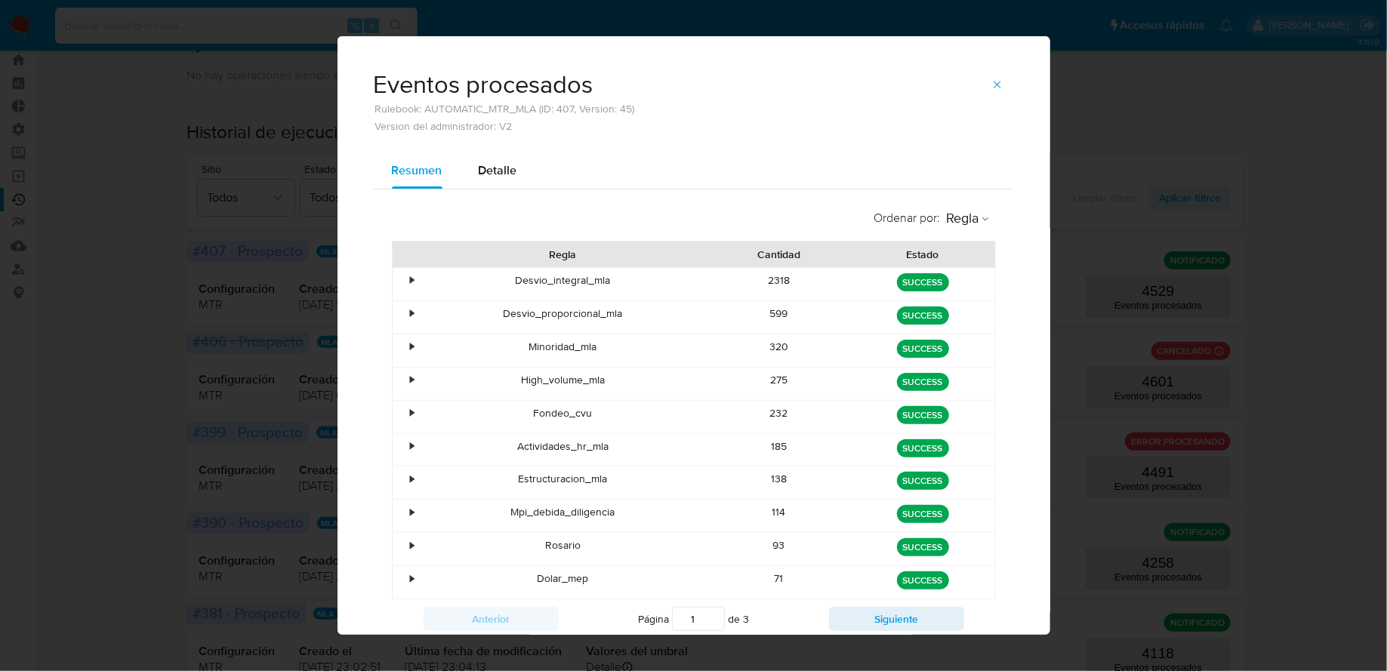
click at [411, 373] on div "•" at bounding box center [413, 380] width 4 height 14
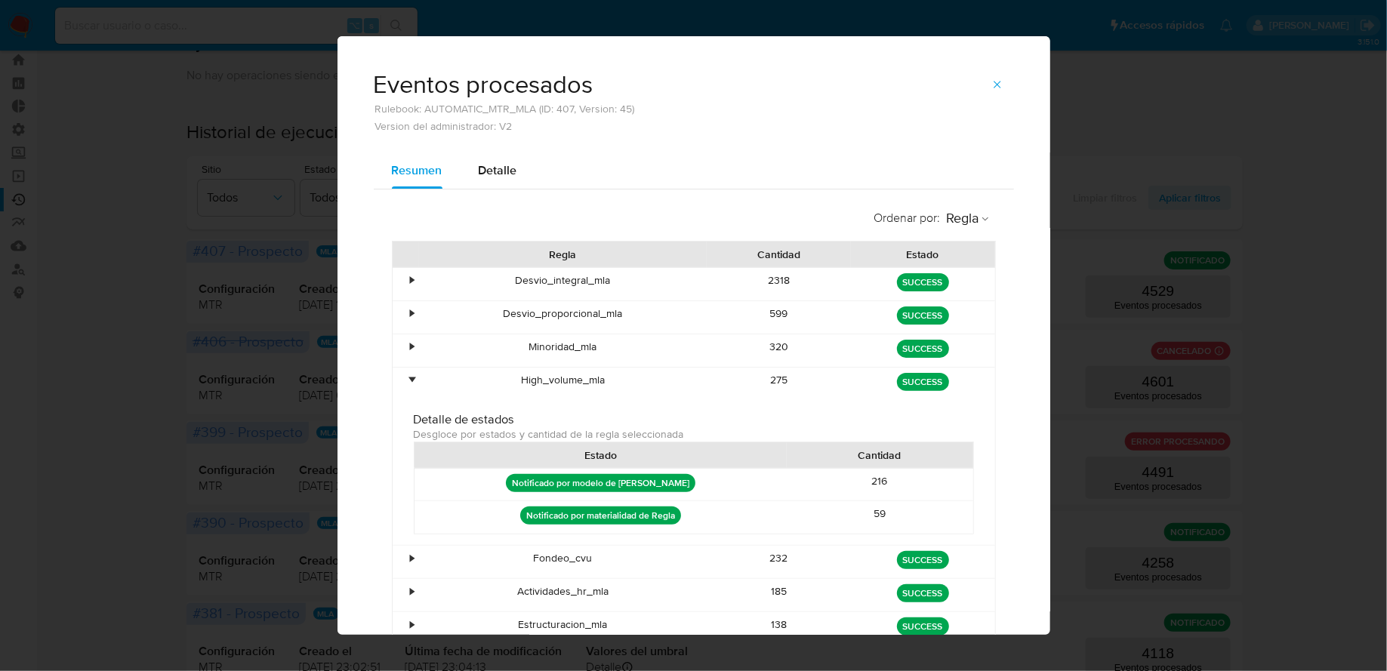
click at [409, 373] on div "•" at bounding box center [406, 384] width 26 height 32
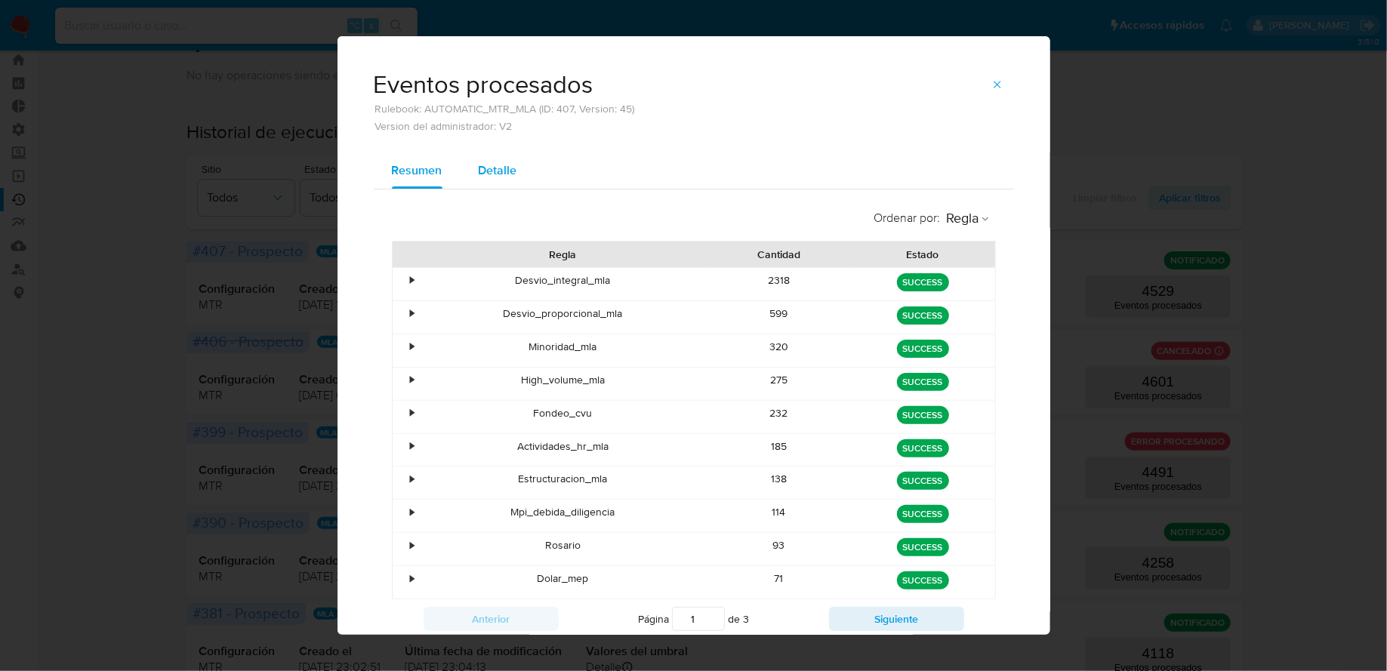
click at [496, 180] on div "Detalle" at bounding box center [498, 171] width 39 height 36
select select "10"
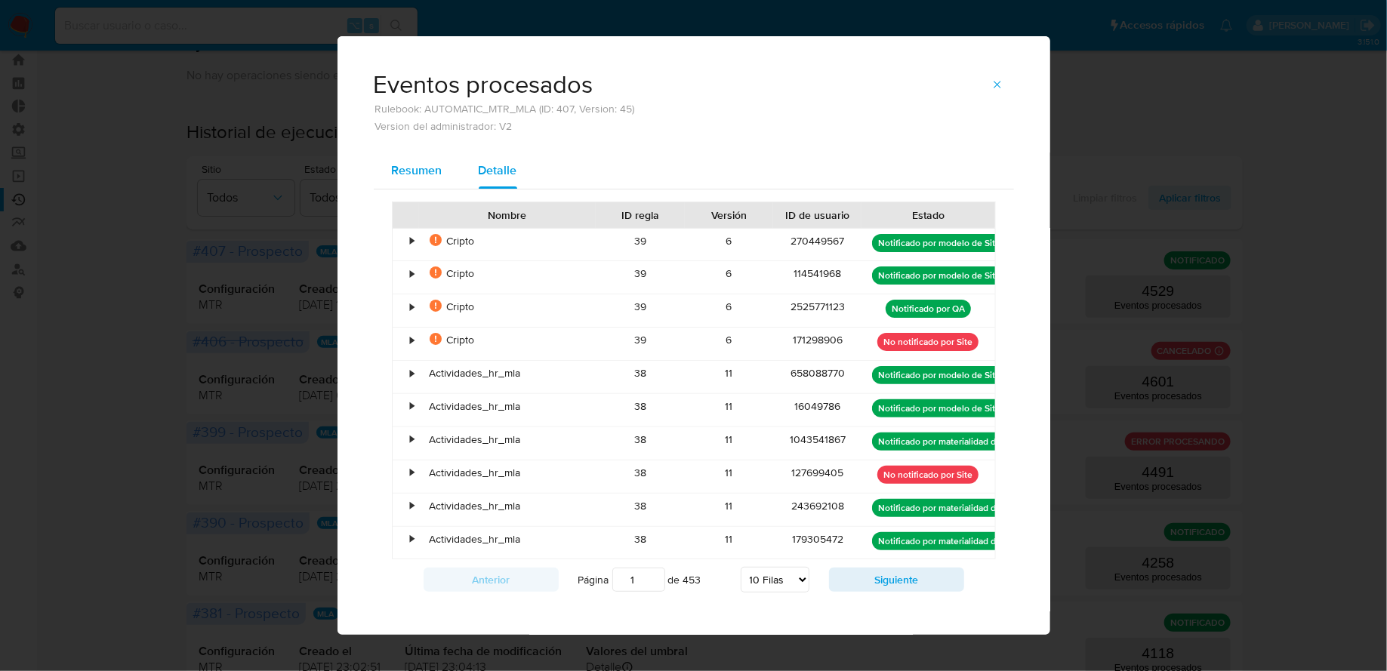
click at [432, 174] on span "Resumen" at bounding box center [417, 170] width 51 height 17
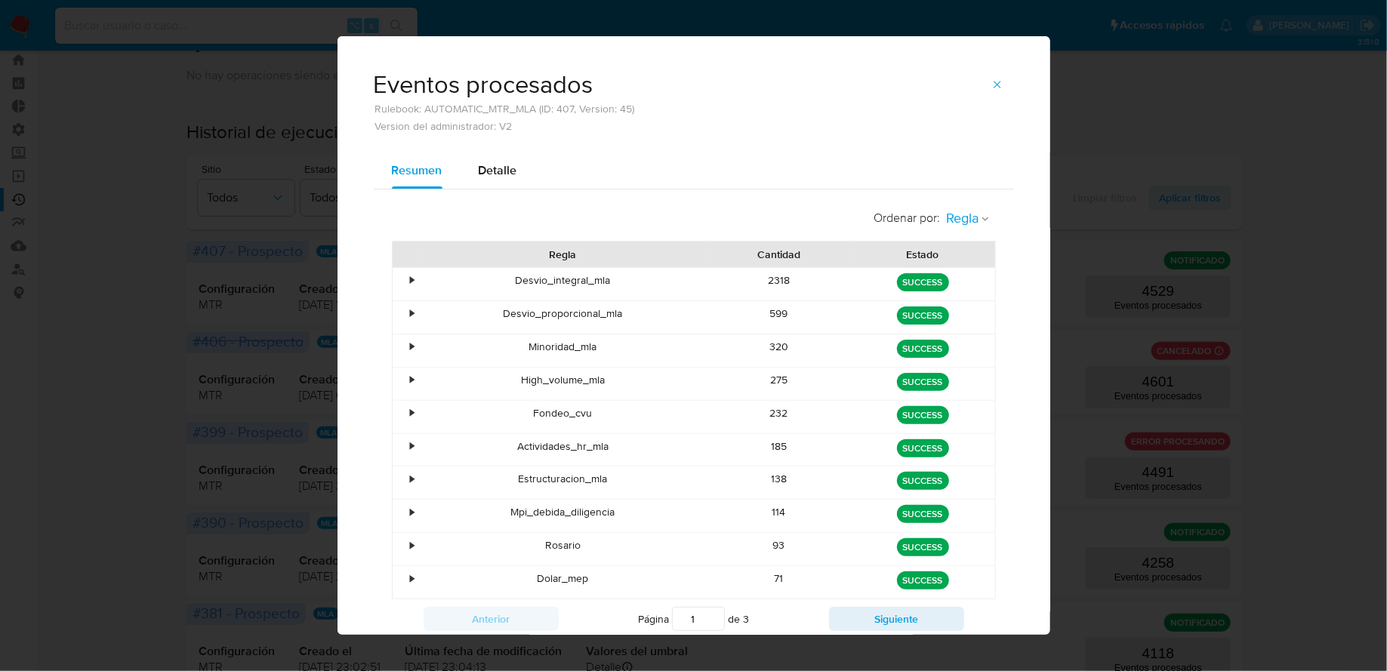
click at [952, 223] on span "Regla" at bounding box center [963, 218] width 32 height 17
click at [960, 245] on span "Estado" at bounding box center [963, 251] width 35 height 15
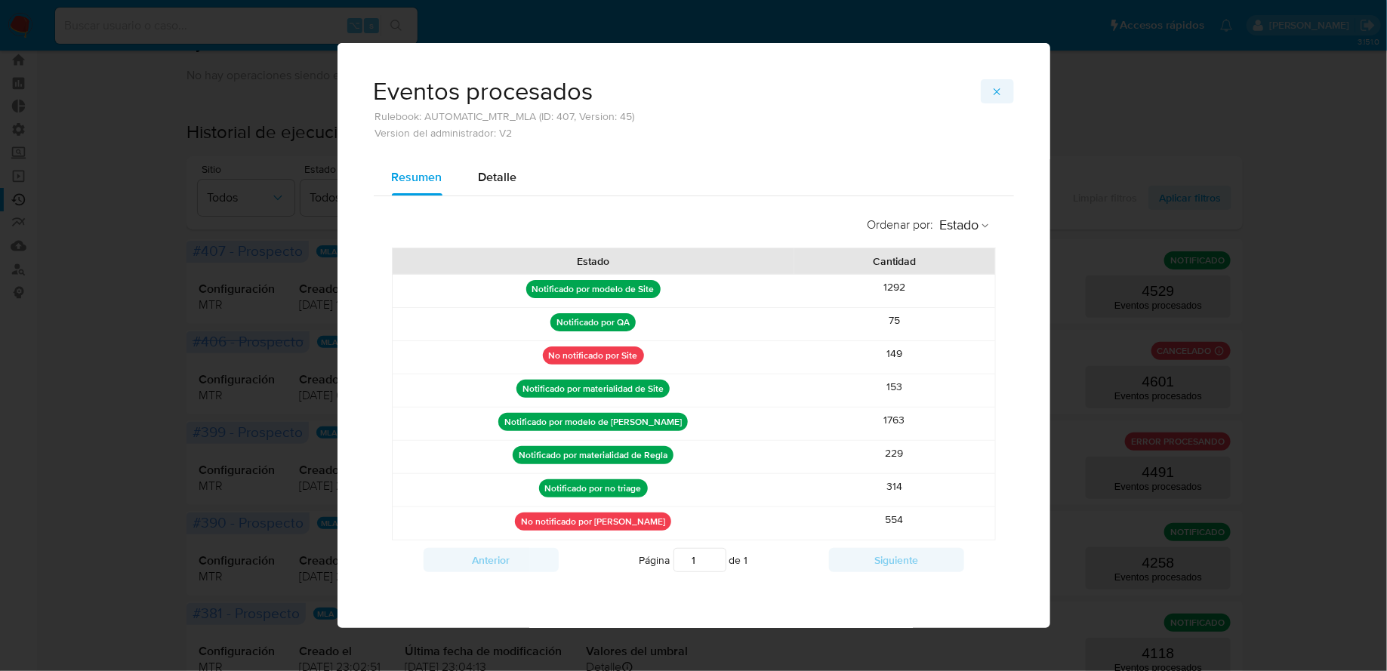
click at [996, 91] on icon "button" at bounding box center [997, 92] width 12 height 12
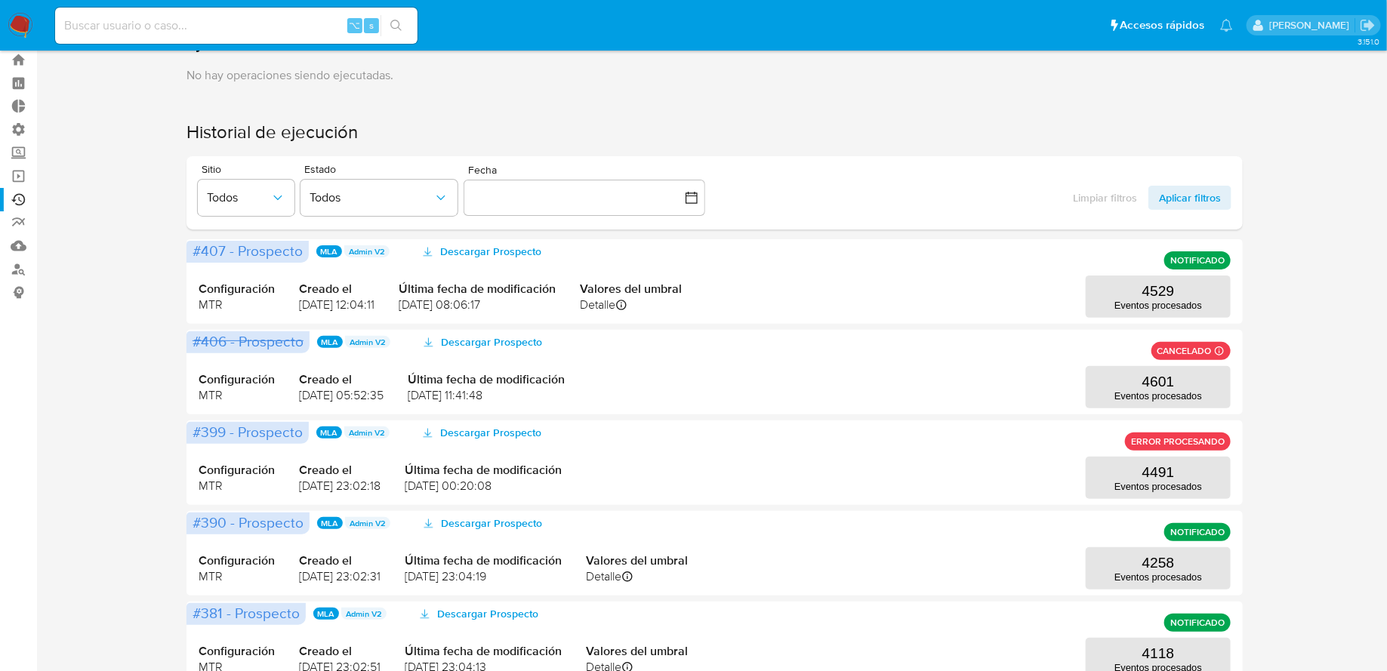
click at [5, 18] on nav "Pausado Ver notificaciones ⌥ s Accesos rápidos Presiona las siguientes teclas p…" at bounding box center [693, 25] width 1387 height 51
click at [8, 20] on img at bounding box center [21, 26] width 26 height 26
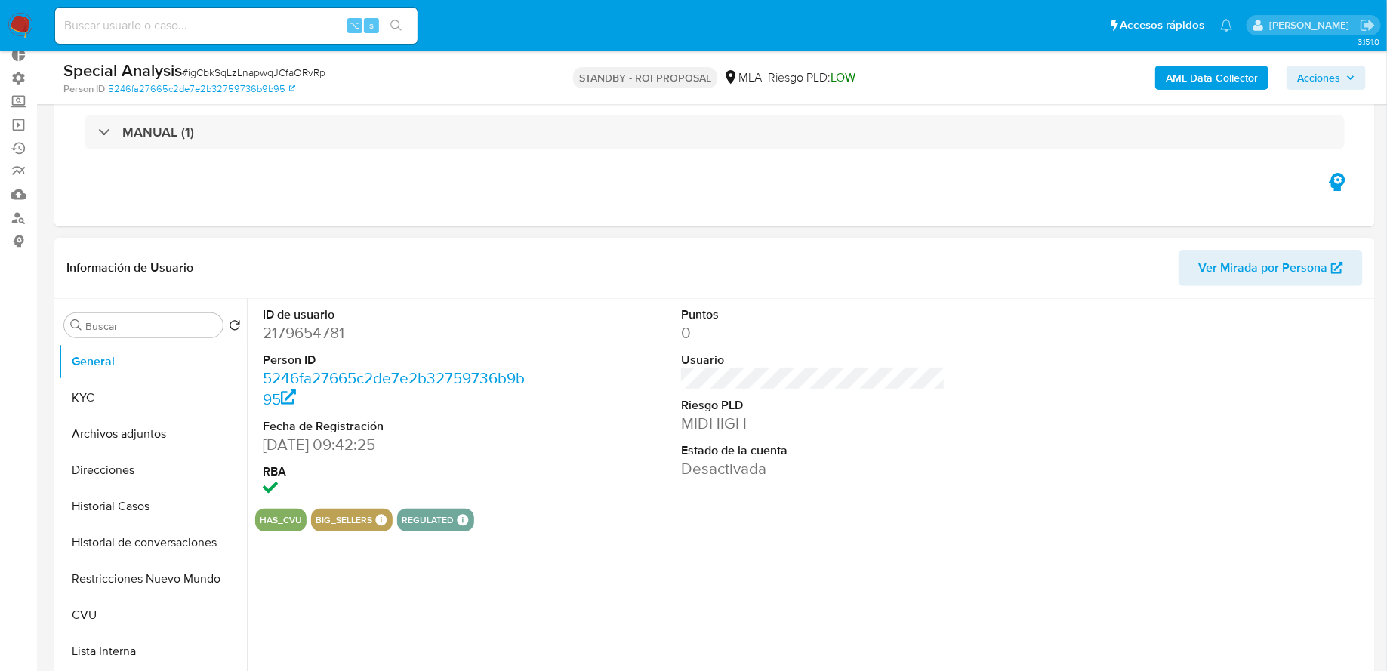
scroll to position [111, 0]
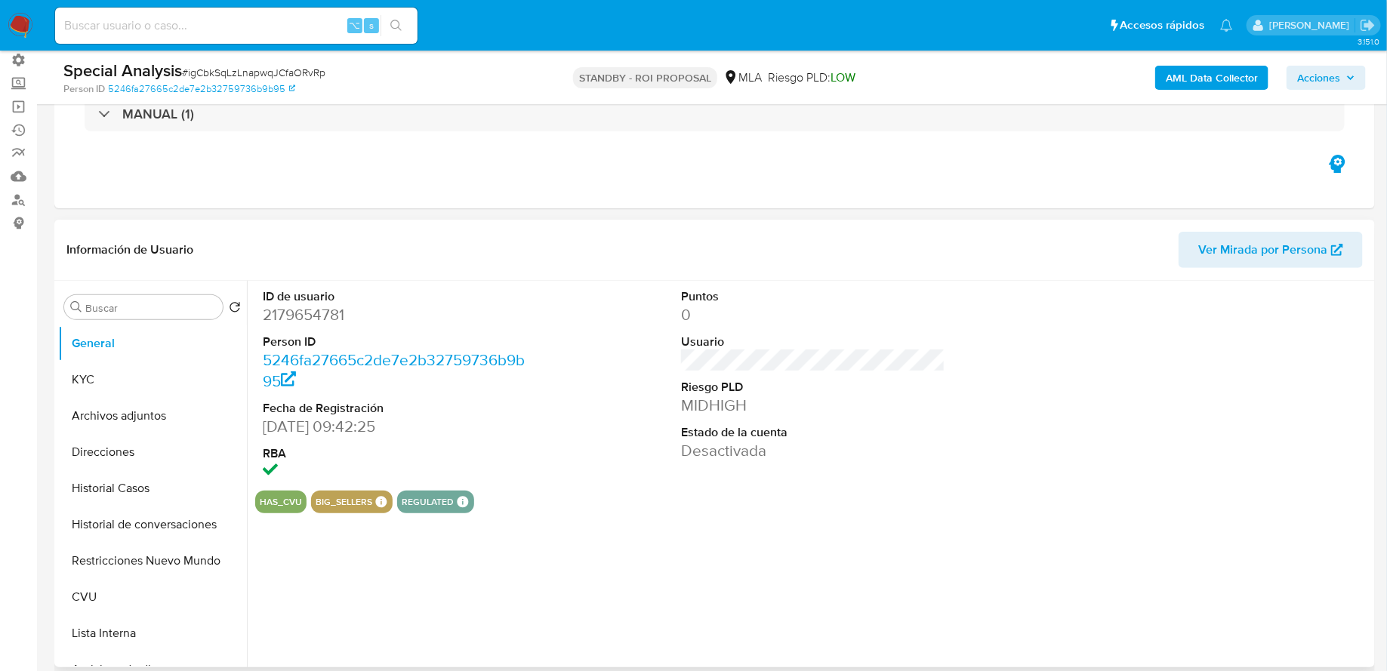
select select "10"
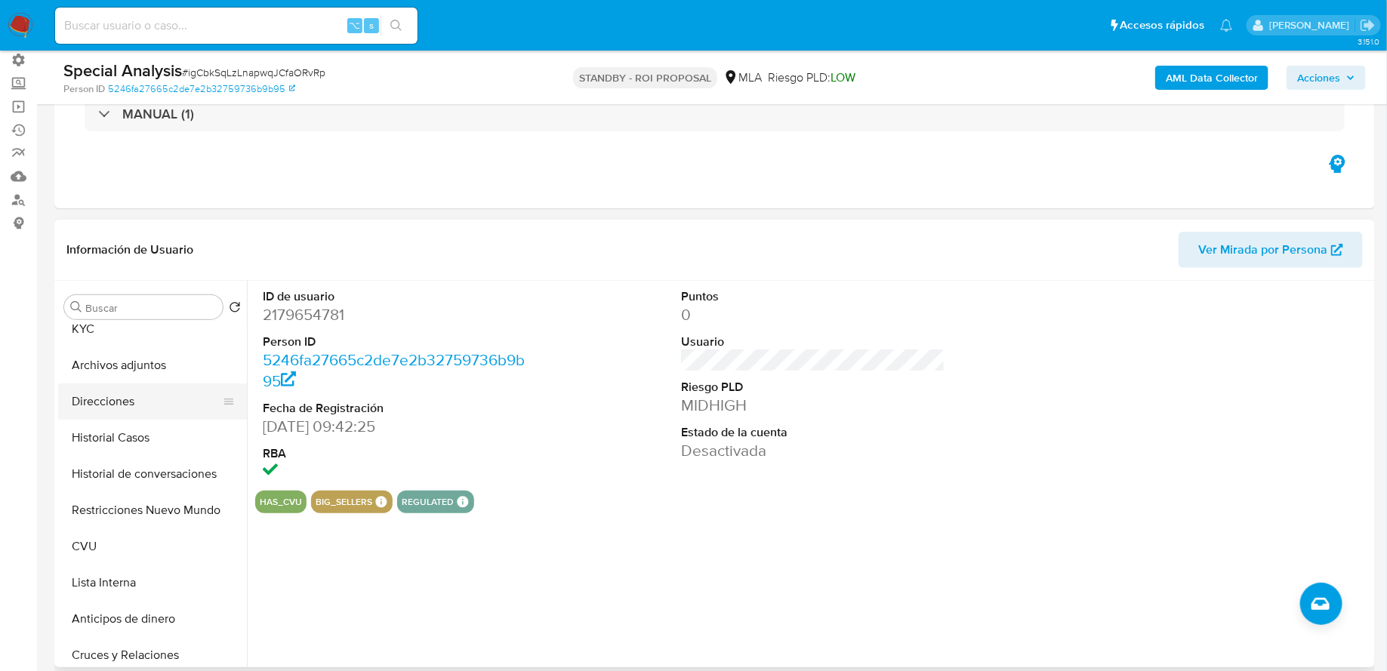
scroll to position [89, 0]
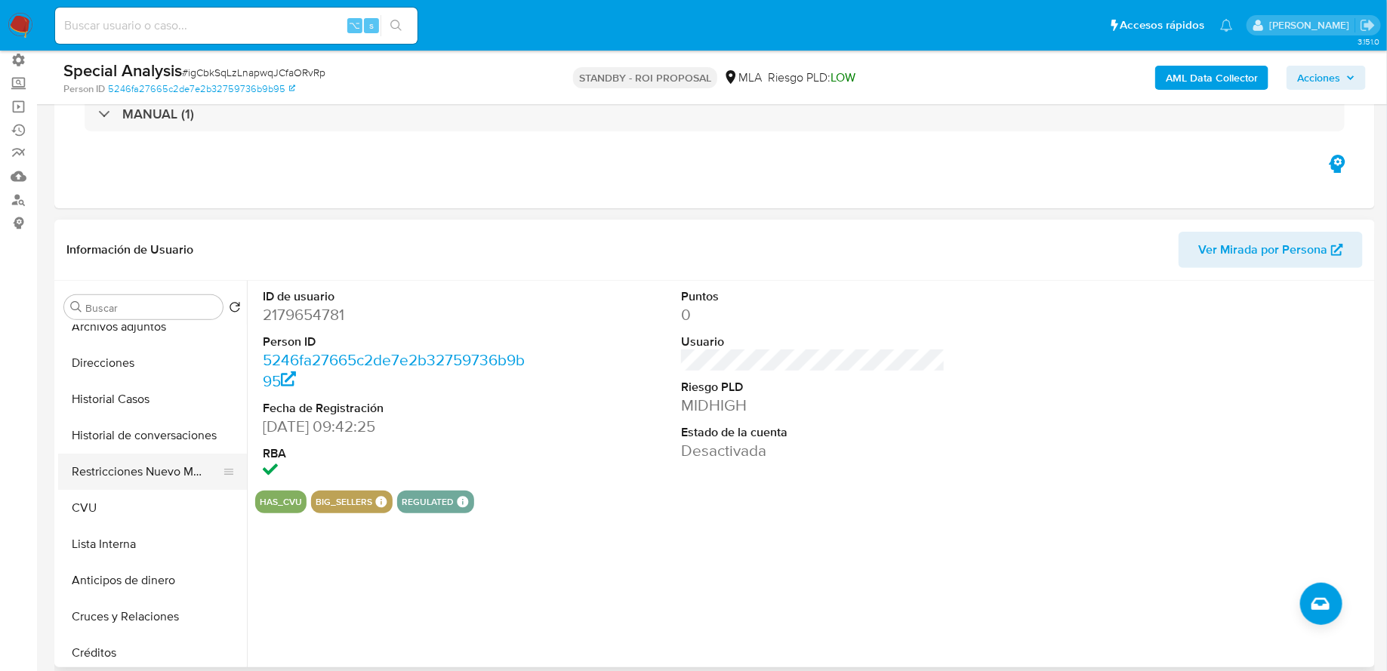
click at [121, 467] on button "Restricciones Nuevo Mundo" at bounding box center [146, 472] width 177 height 36
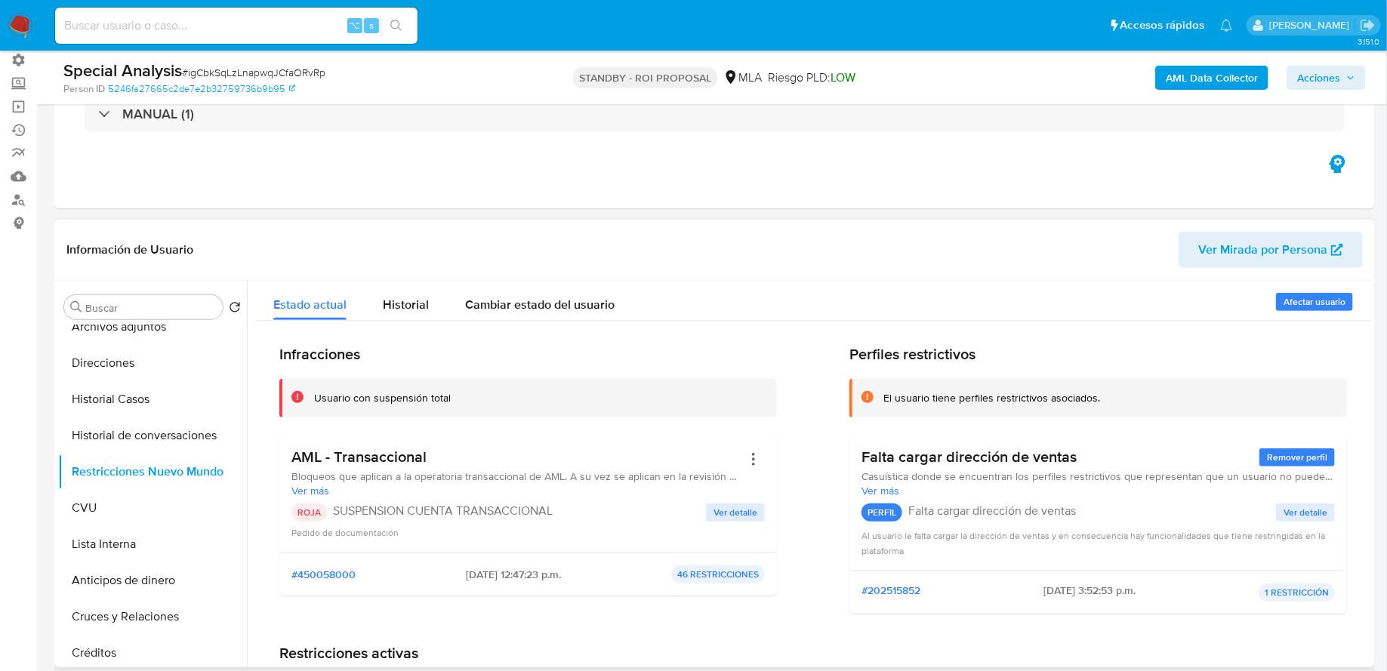
click at [718, 511] on span "Ver detalle" at bounding box center [735, 512] width 44 height 15
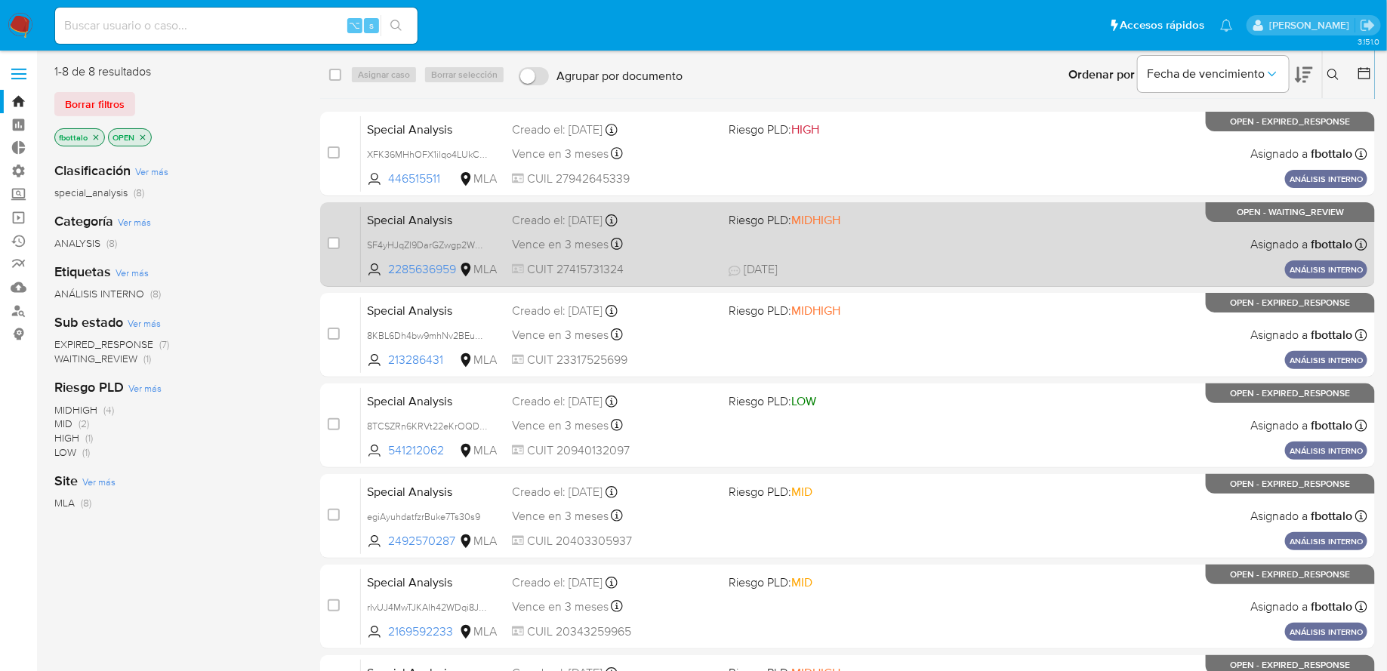
click at [951, 233] on div "Special Analysis SF4yHJqZl9DarGZwgp2WZdax 2285636959 MLA Riesgo PLD: MIDHIGH Cr…" at bounding box center [864, 244] width 1006 height 76
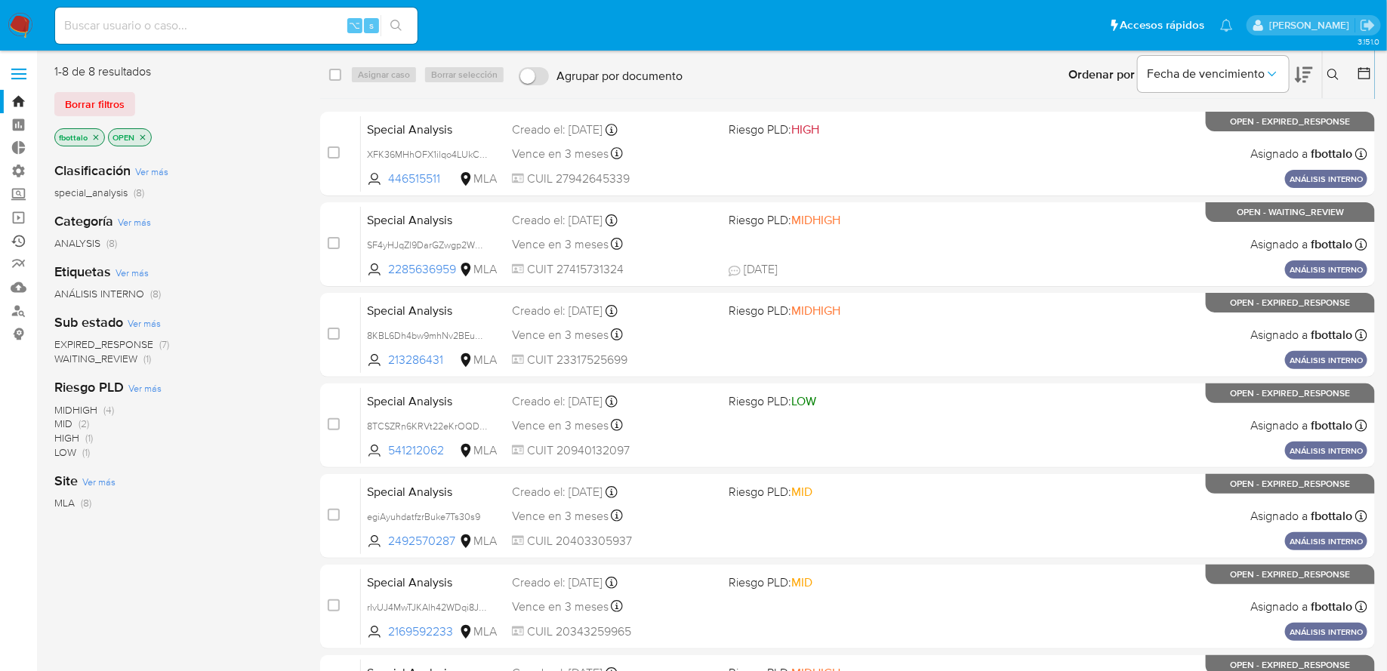
click at [20, 237] on link "Ejecuciones automáticas" at bounding box center [90, 241] width 180 height 23
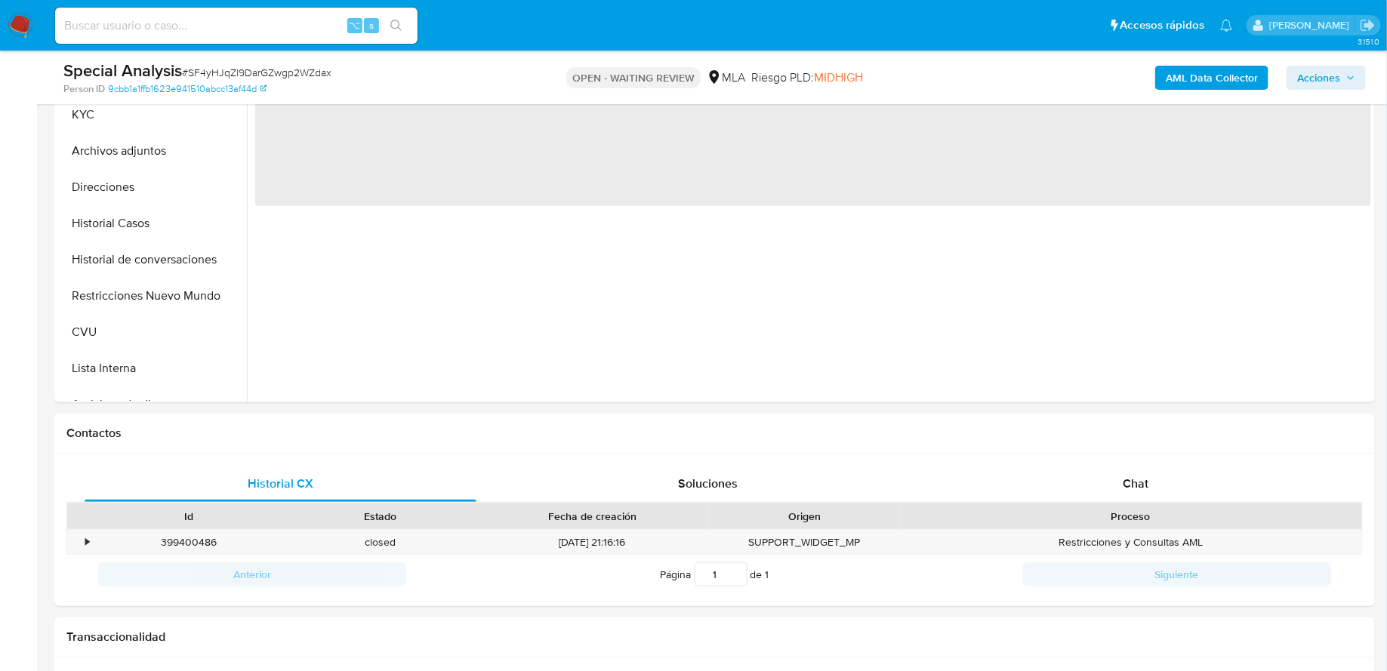
scroll to position [580, 0]
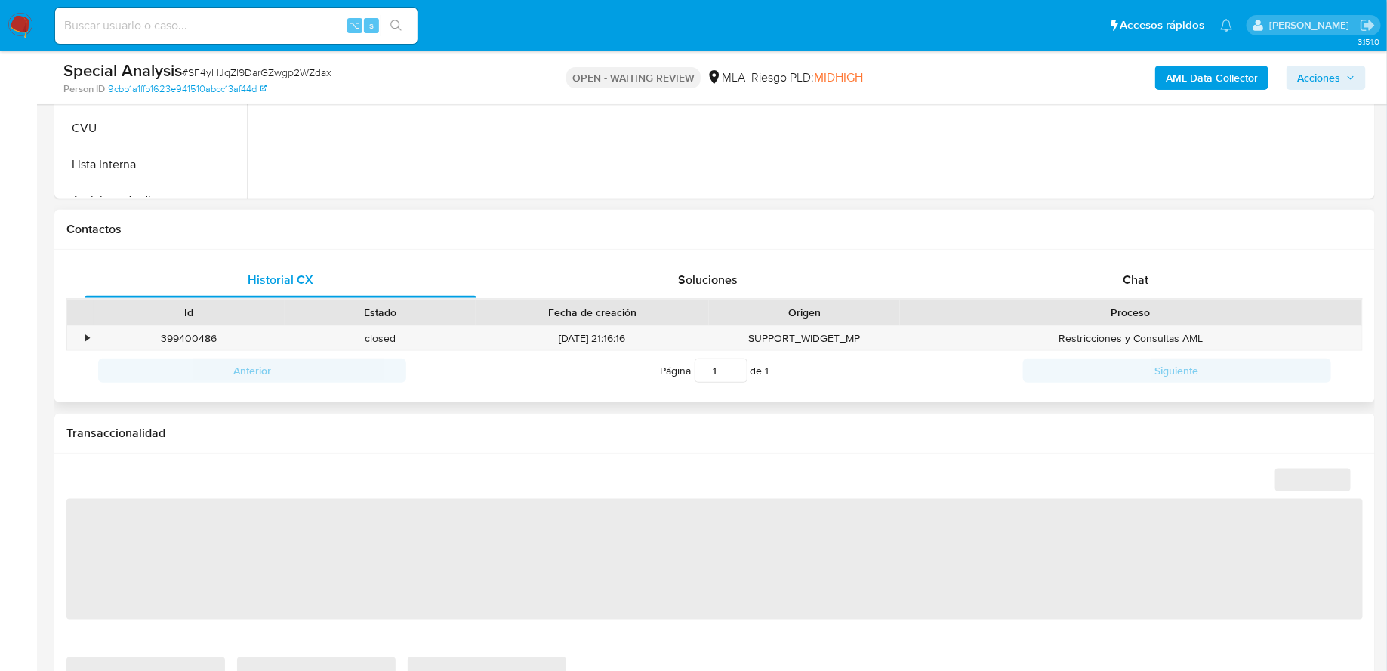
click at [1058, 242] on div "Información de Usuario Ver Mirada por Persona Buscar Volver al orden por defect…" at bounding box center [714, 535] width 1320 height 1568
click at [1055, 262] on div "Chat" at bounding box center [1136, 280] width 392 height 36
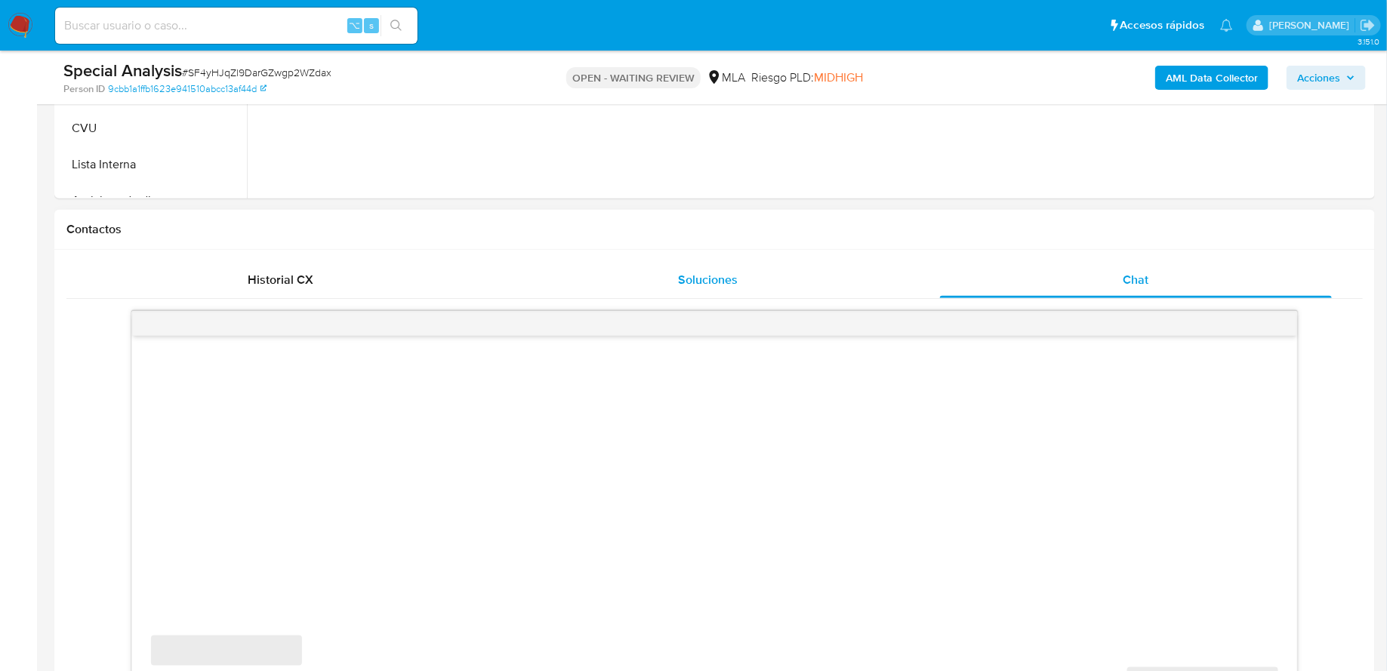
select select "10"
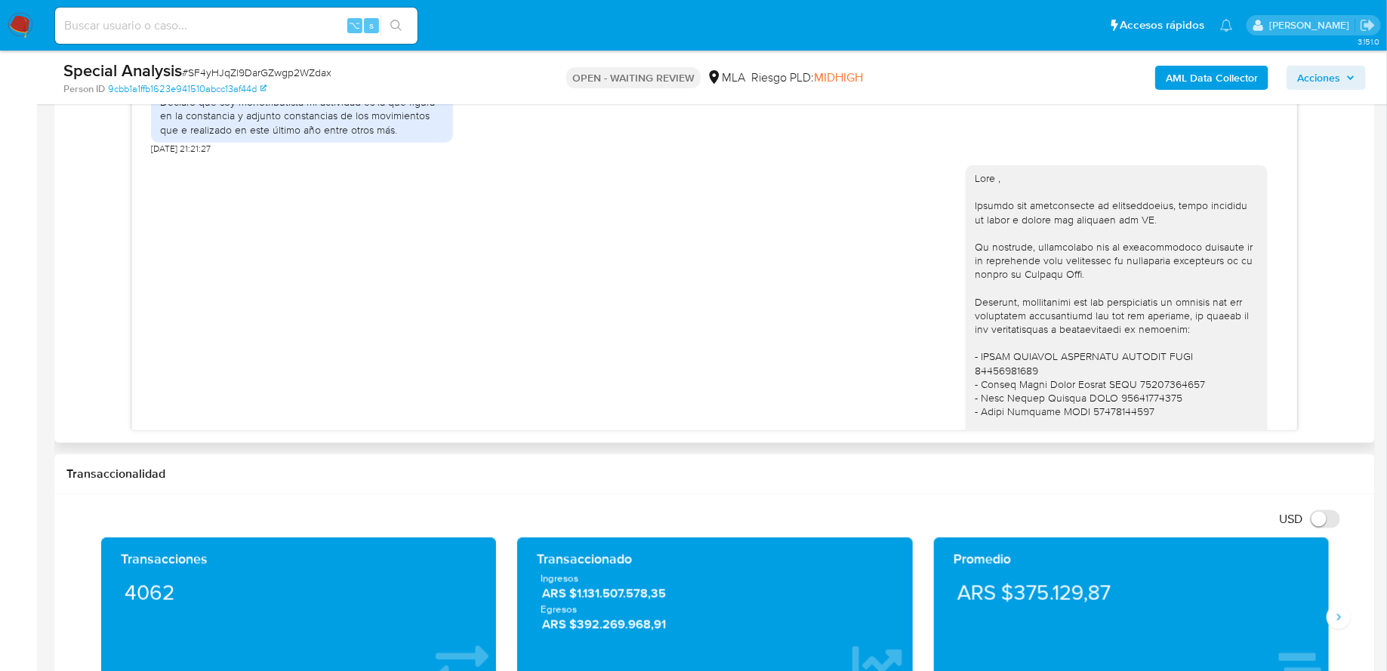
scroll to position [1311, 0]
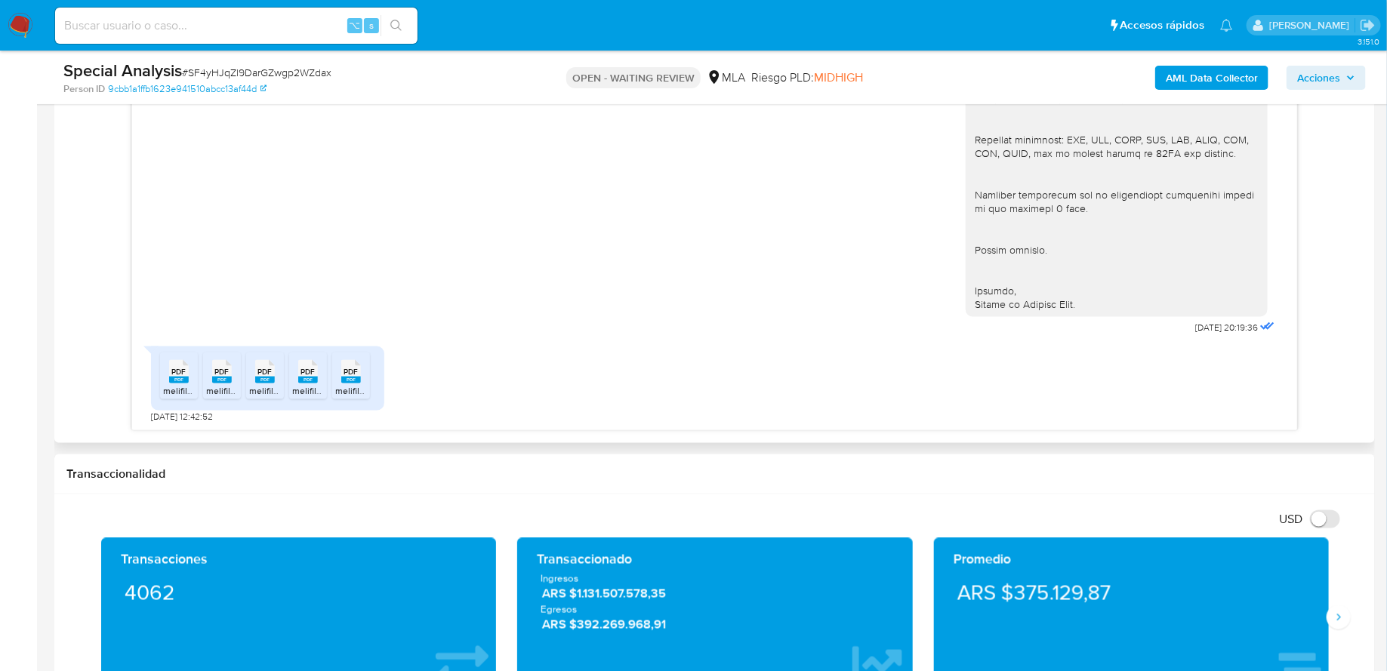
click at [177, 377] on rect at bounding box center [179, 380] width 20 height 7
click at [229, 377] on rect at bounding box center [222, 380] width 20 height 7
click at [266, 369] on span "PDF" at bounding box center [264, 372] width 14 height 10
click at [313, 372] on span "PDF" at bounding box center [307, 372] width 14 height 10
click at [355, 380] on rect at bounding box center [351, 380] width 20 height 7
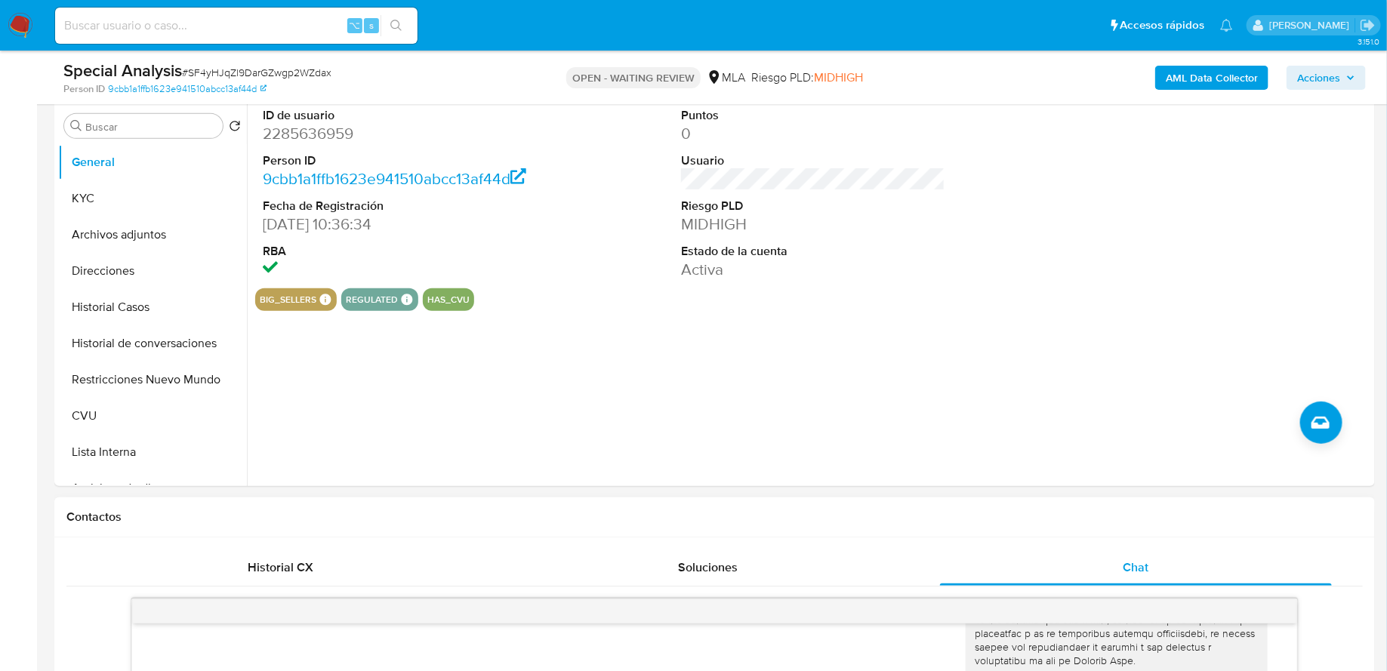
scroll to position [0, 0]
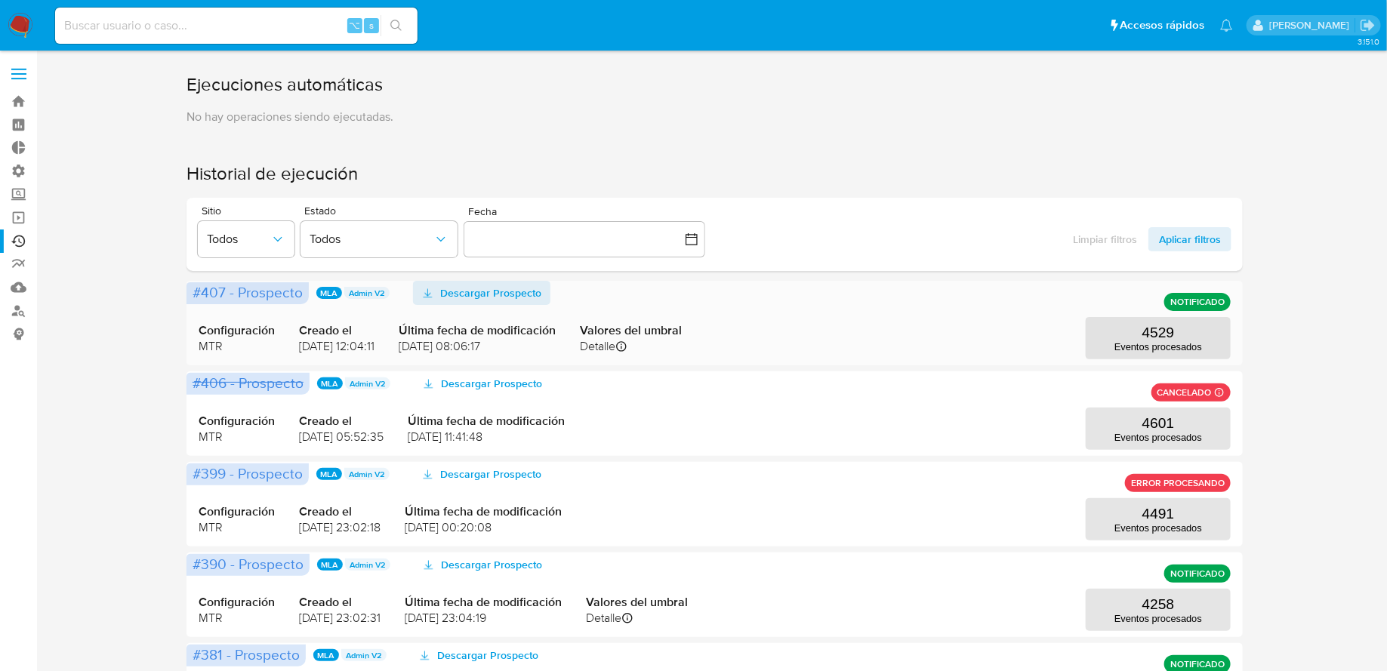
click at [531, 292] on span "Descargar Prospecto" at bounding box center [490, 293] width 101 height 24
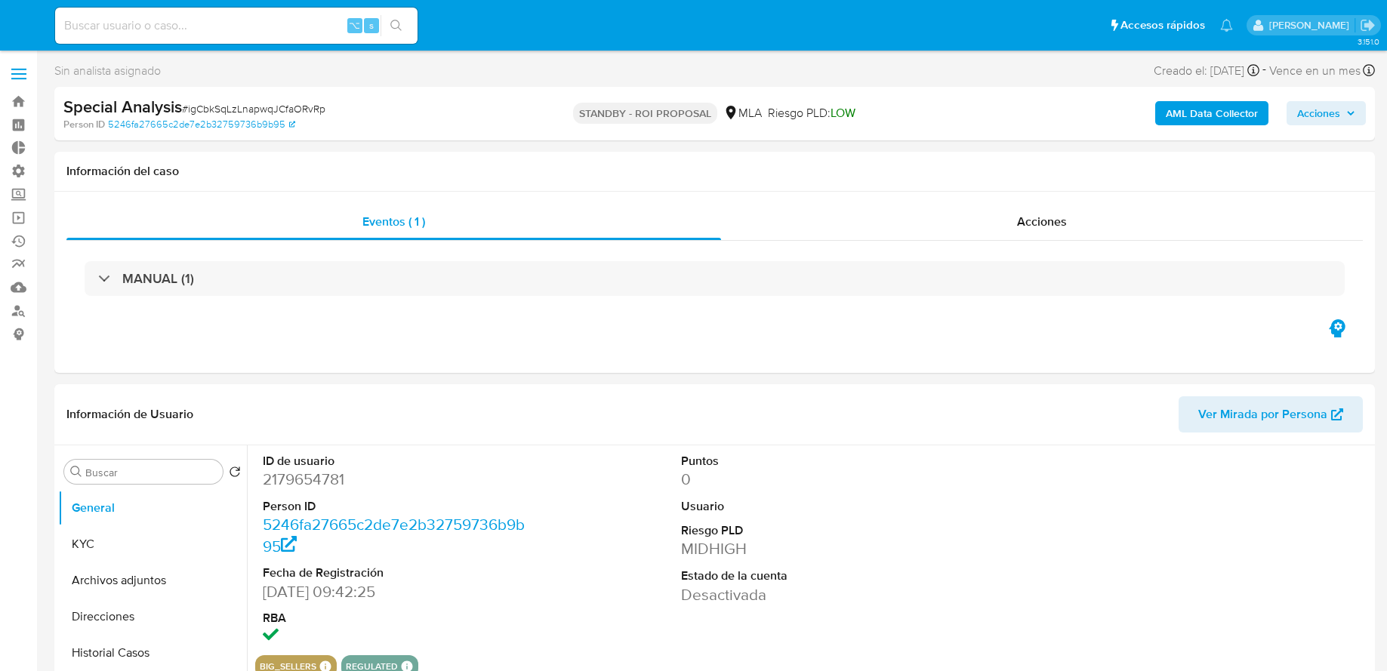
select select "10"
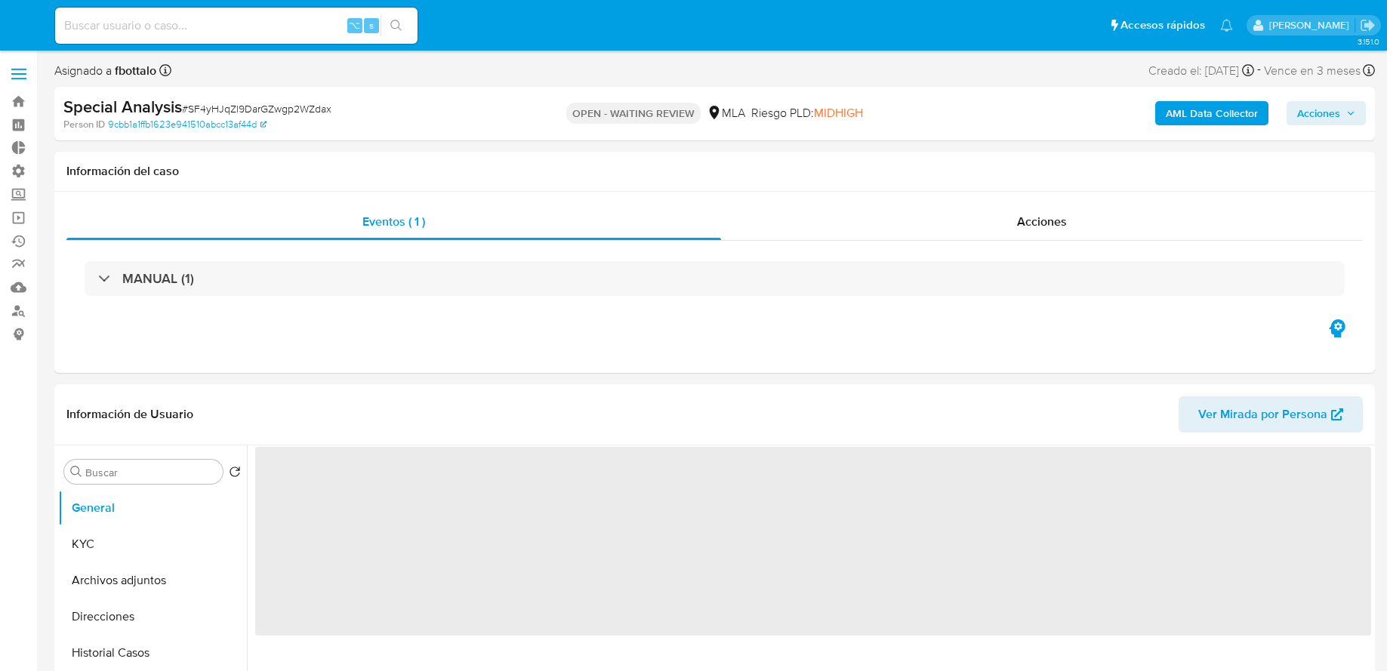
select select "10"
